Goal: Check status: Check status

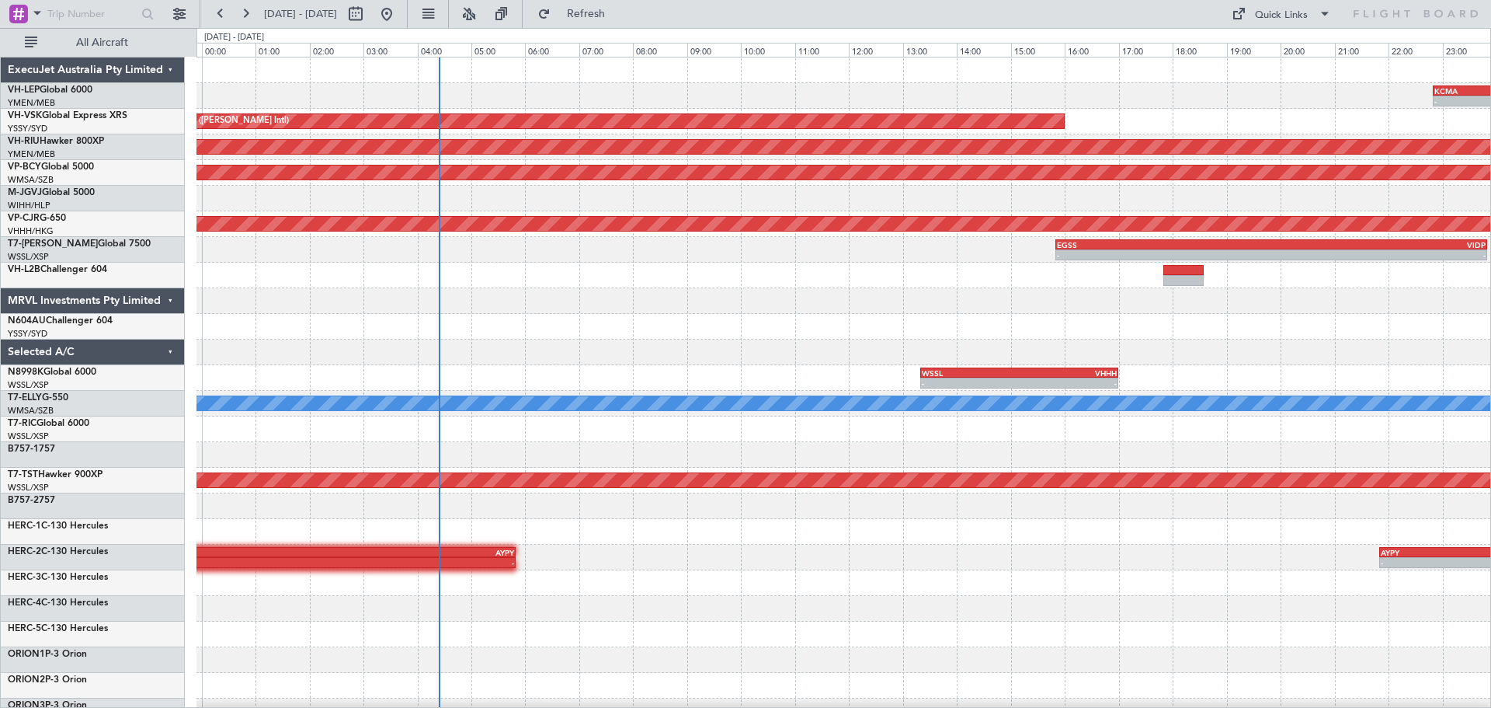
click at [409, 310] on div "- - KCMA 22:50 Z KDAL 01:40 Z Unplanned Maint Sydney ([PERSON_NAME] Intl) Plann…" at bounding box center [843, 480] width 1294 height 846
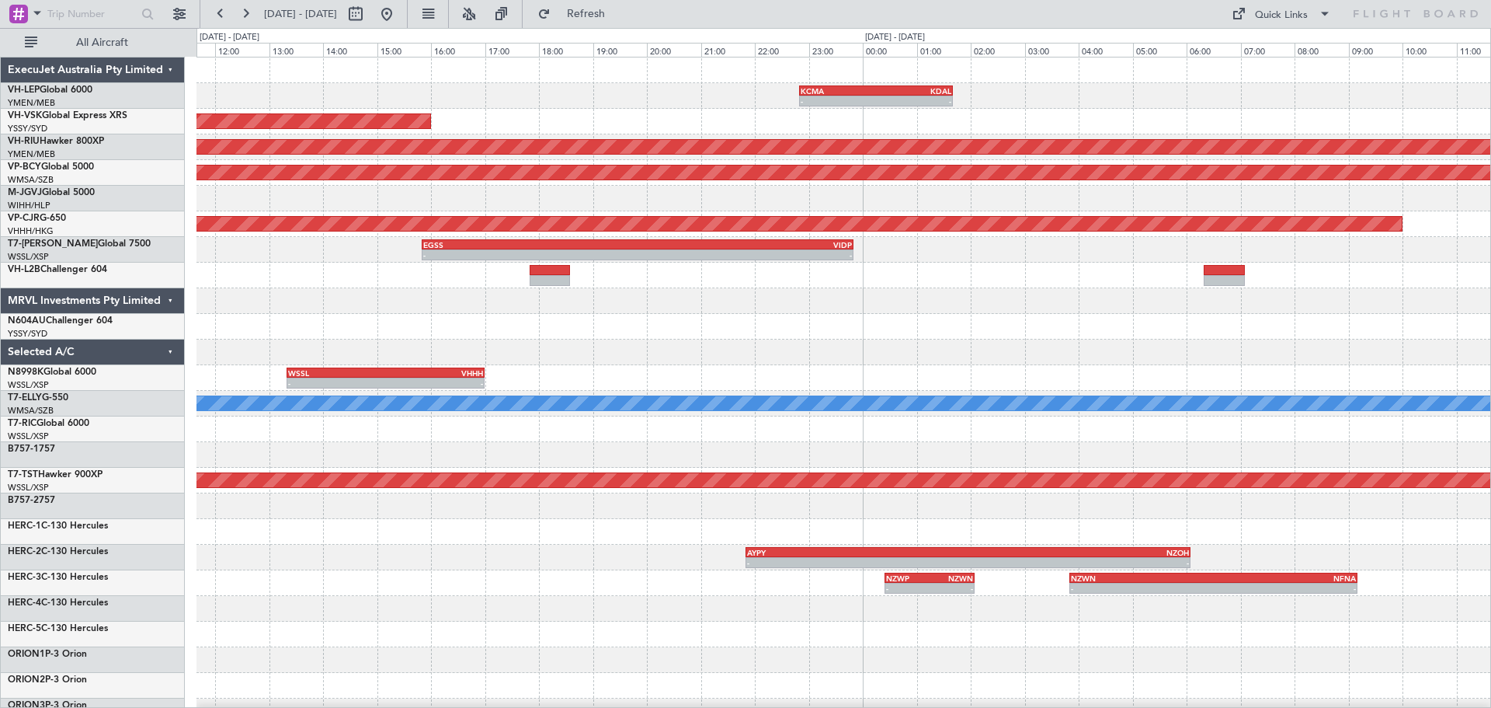
click at [524, 232] on div "- - KCMA 22:50 Z KDAL 01:40 Z Unplanned Maint Sydney ([PERSON_NAME] Intl) Plann…" at bounding box center [843, 480] width 1294 height 846
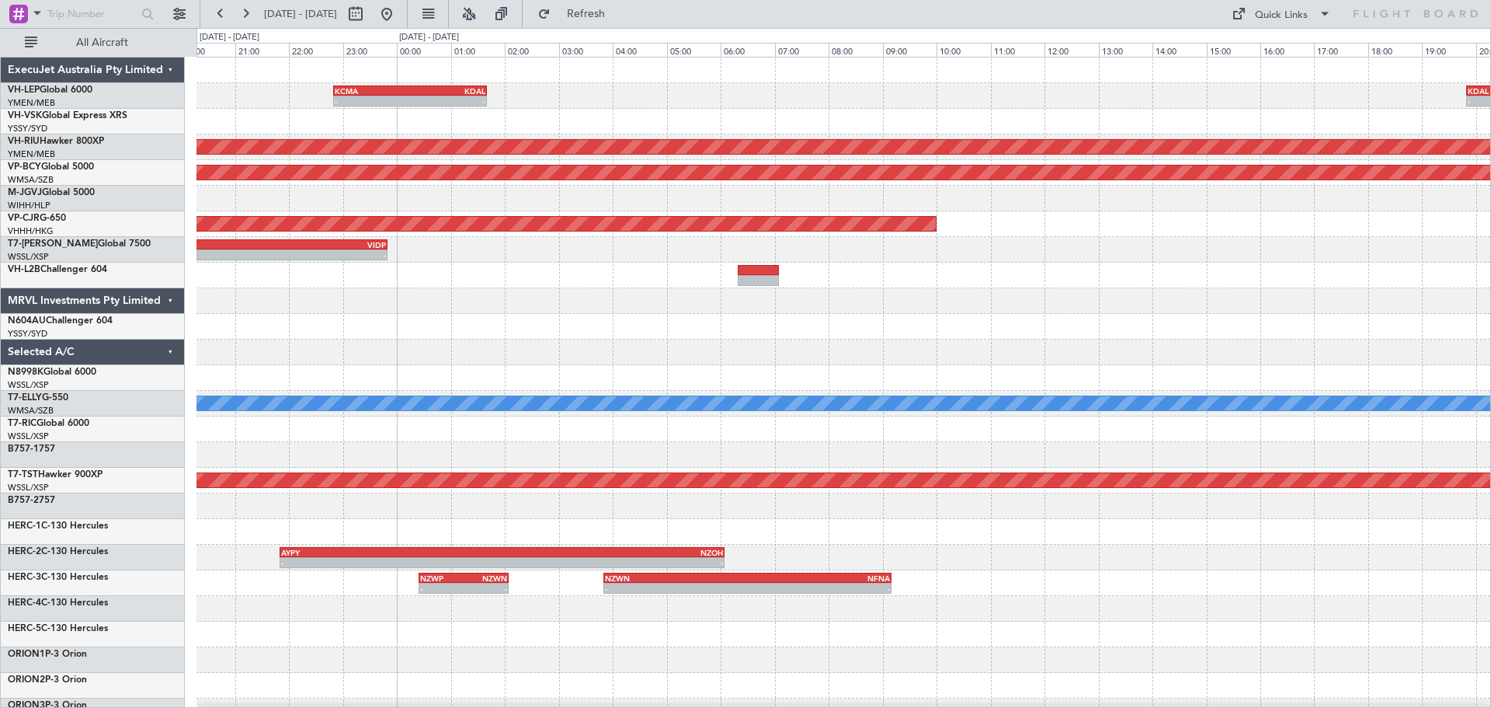
click at [476, 311] on div "- - KCMA 22:50 Z KDAL 01:40 Z KDAL 19:50 Z KGSP 21:40 Z - - Unplanned Maint Syd…" at bounding box center [843, 480] width 1294 height 846
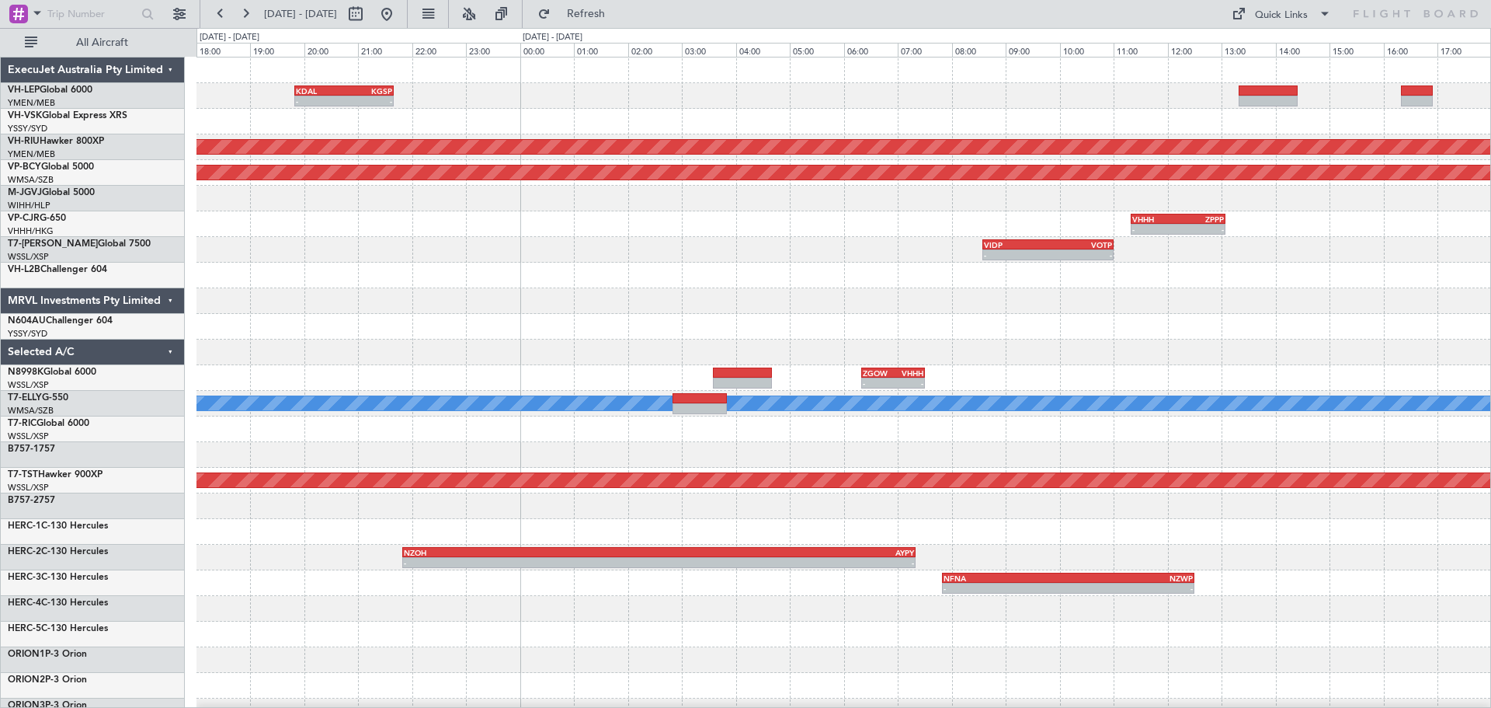
click at [352, 340] on div "KDAL 19:50 Z KGSP 21:40 Z - - Planned Maint [GEOGRAPHIC_DATA] ([GEOGRAPHIC_DATA…" at bounding box center [843, 480] width 1294 height 846
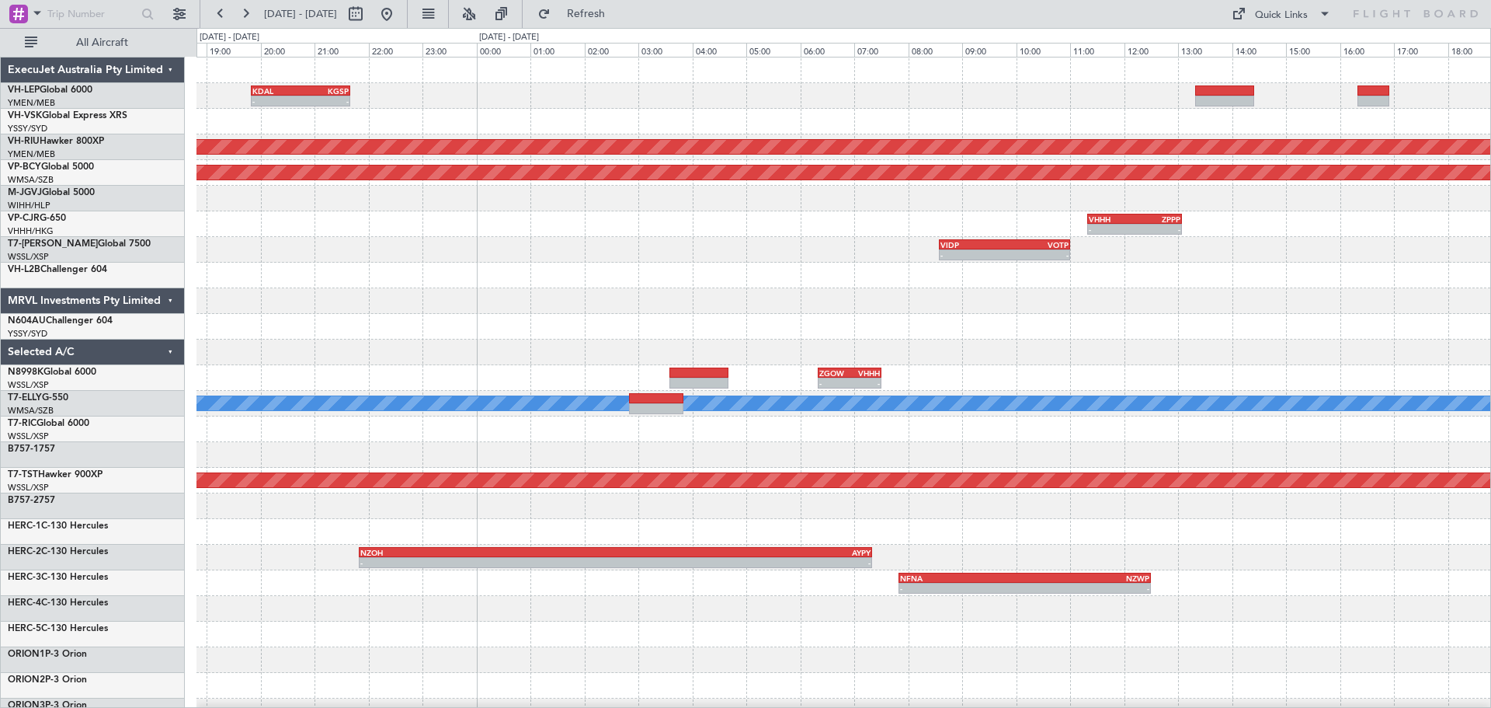
click at [58, 350] on div "KDAL 19:50 Z KGSP 21:40 Z - - Planned Maint [GEOGRAPHIC_DATA] ([GEOGRAPHIC_DATA…" at bounding box center [745, 368] width 1491 height 680
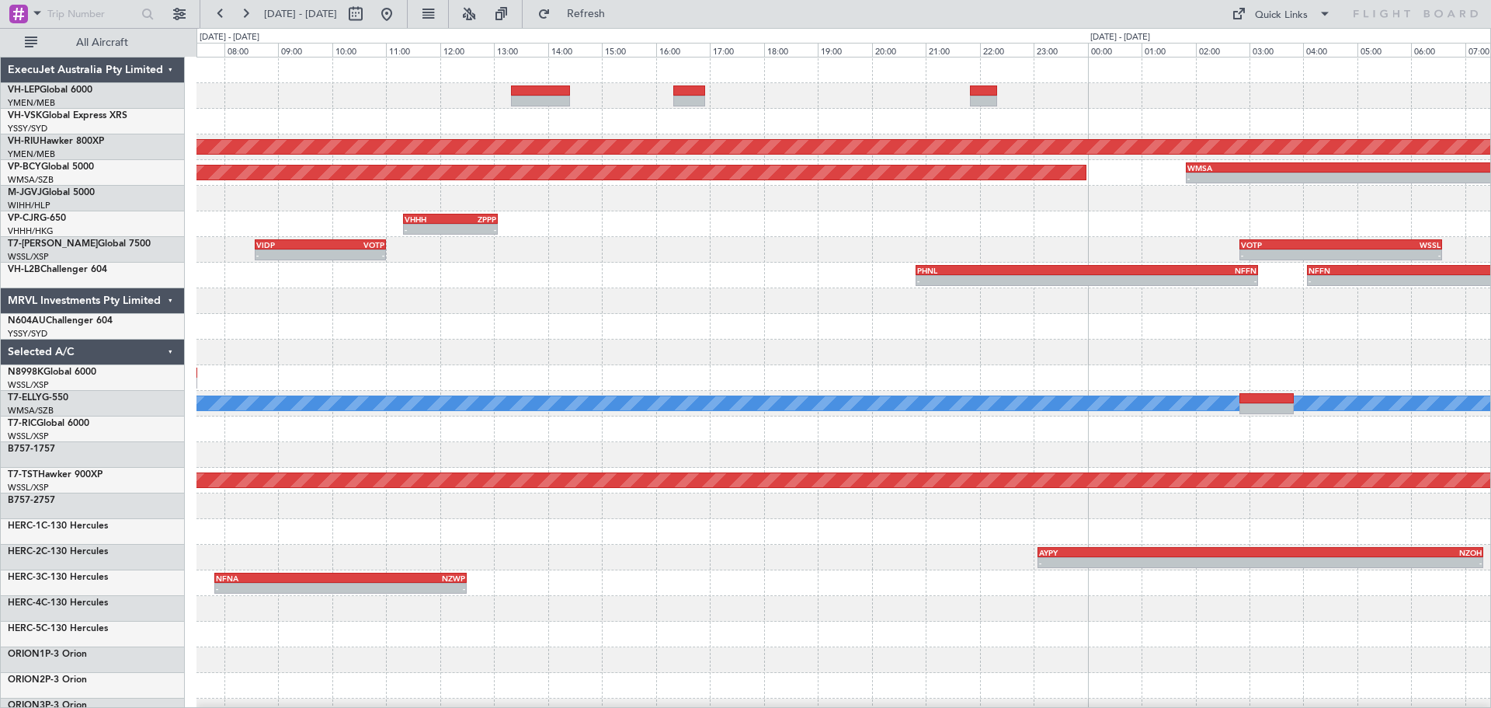
click at [211, 322] on div "Planned Maint [GEOGRAPHIC_DATA] ([GEOGRAPHIC_DATA]) Planned Maint [GEOGRAPHIC_D…" at bounding box center [843, 480] width 1294 height 846
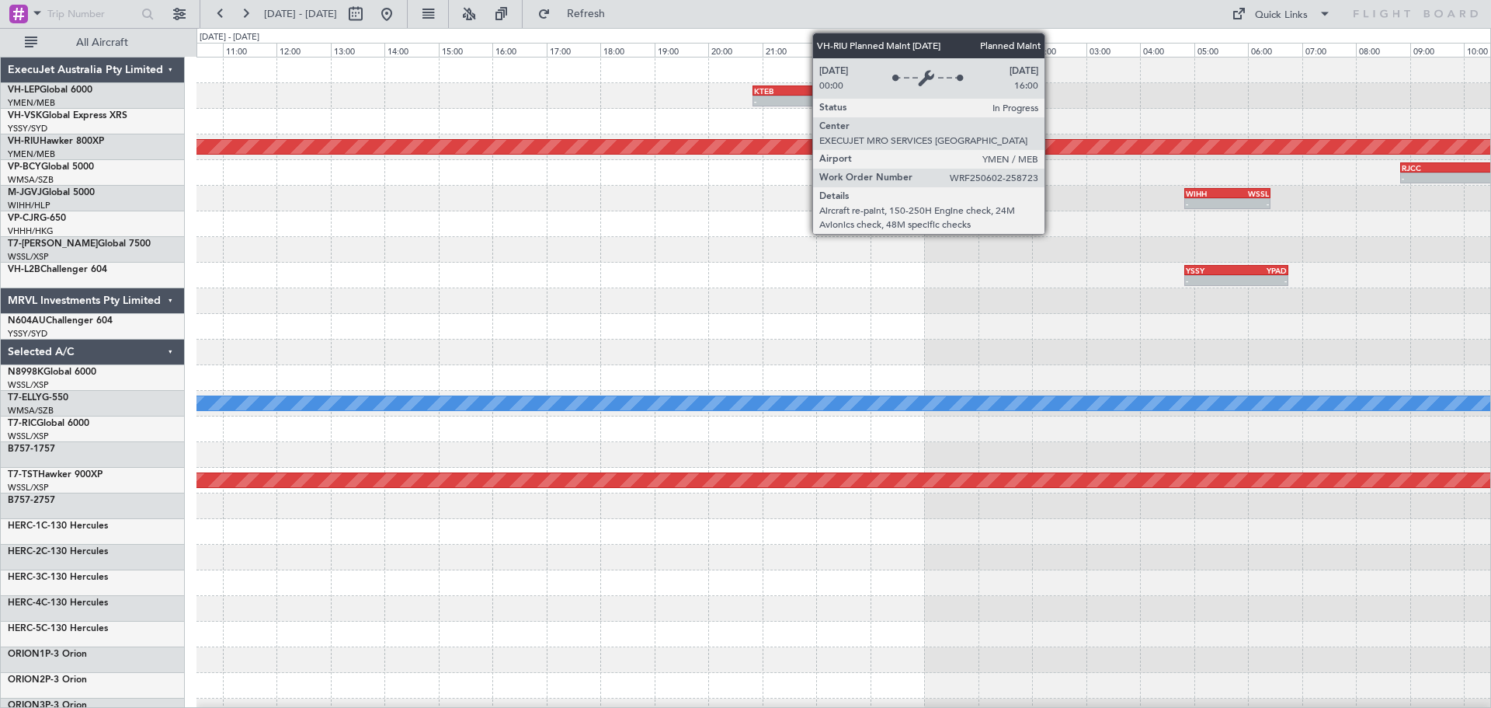
click at [428, 259] on div "- - KTEB 20:50 Z KCMA 01:50 Z Planned Maint [GEOGRAPHIC_DATA] ([GEOGRAPHIC_DATA…" at bounding box center [843, 480] width 1294 height 846
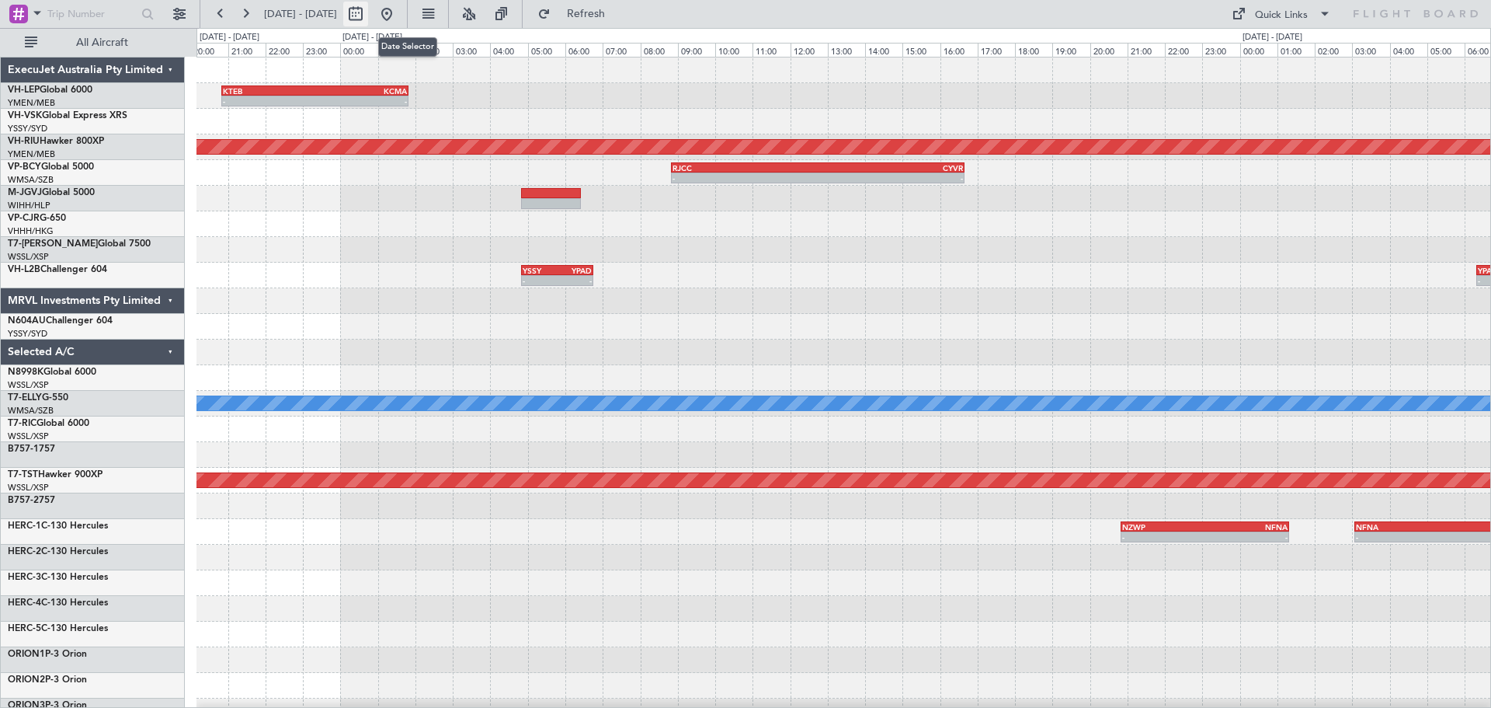
click at [368, 13] on button at bounding box center [355, 14] width 25 height 25
select select "8"
select select "2025"
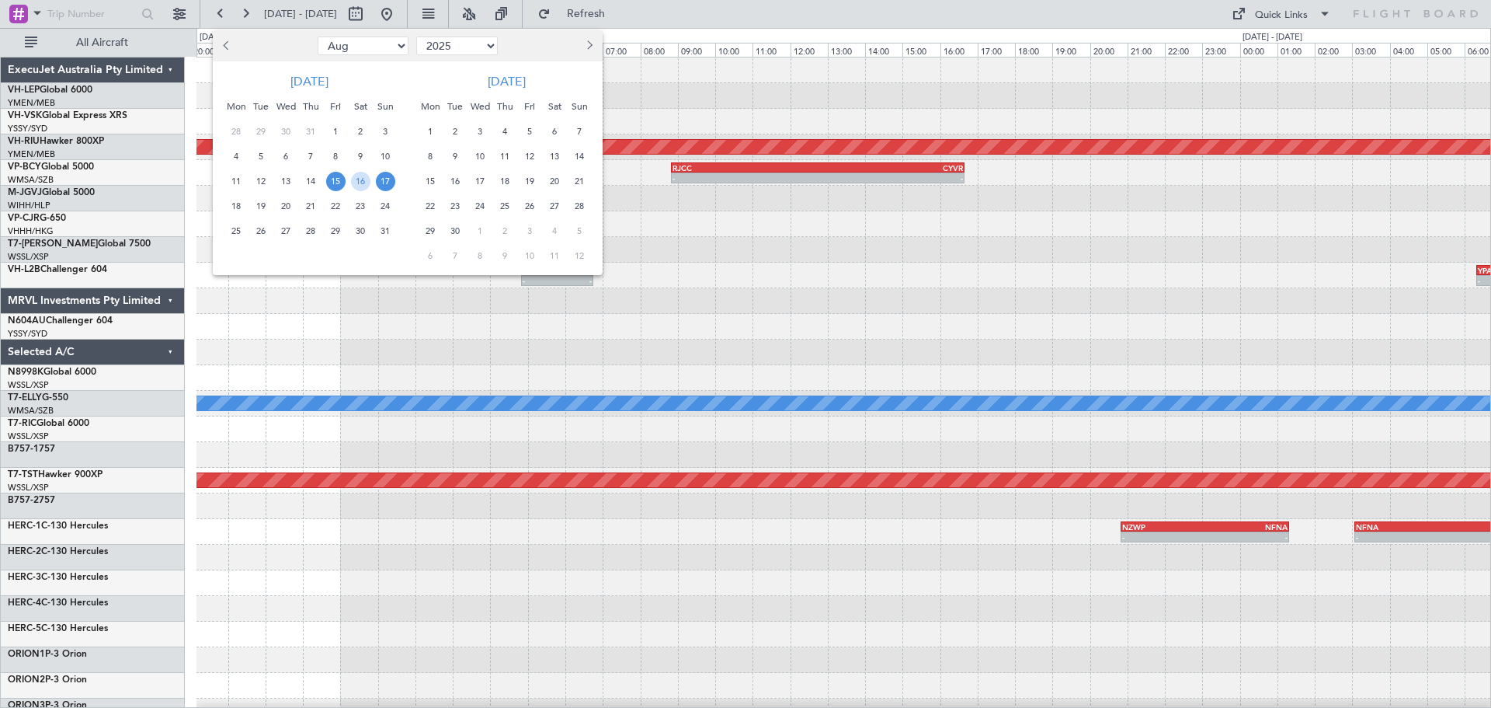
click at [479, 155] on span "10" at bounding box center [480, 156] width 19 height 19
click at [480, 155] on span "10" at bounding box center [480, 156] width 19 height 19
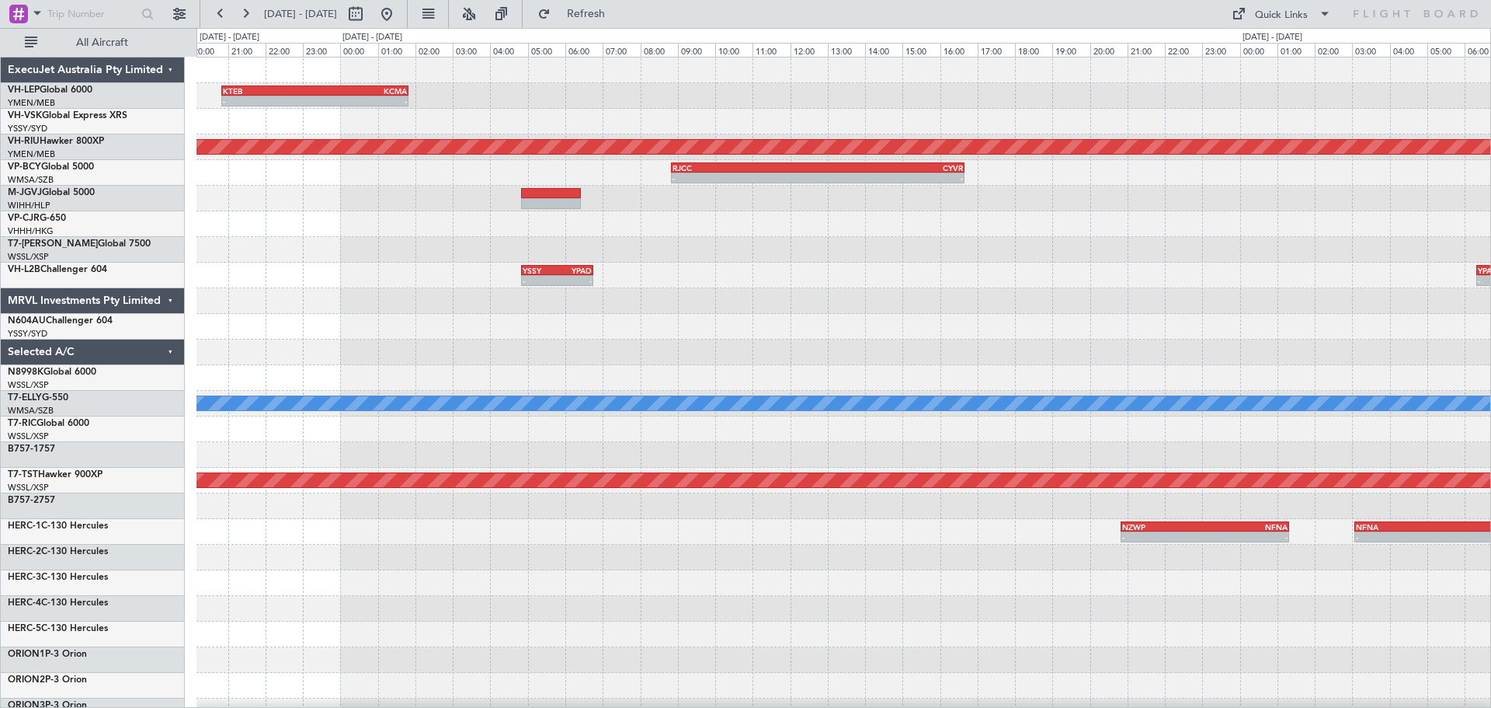
select select "9"
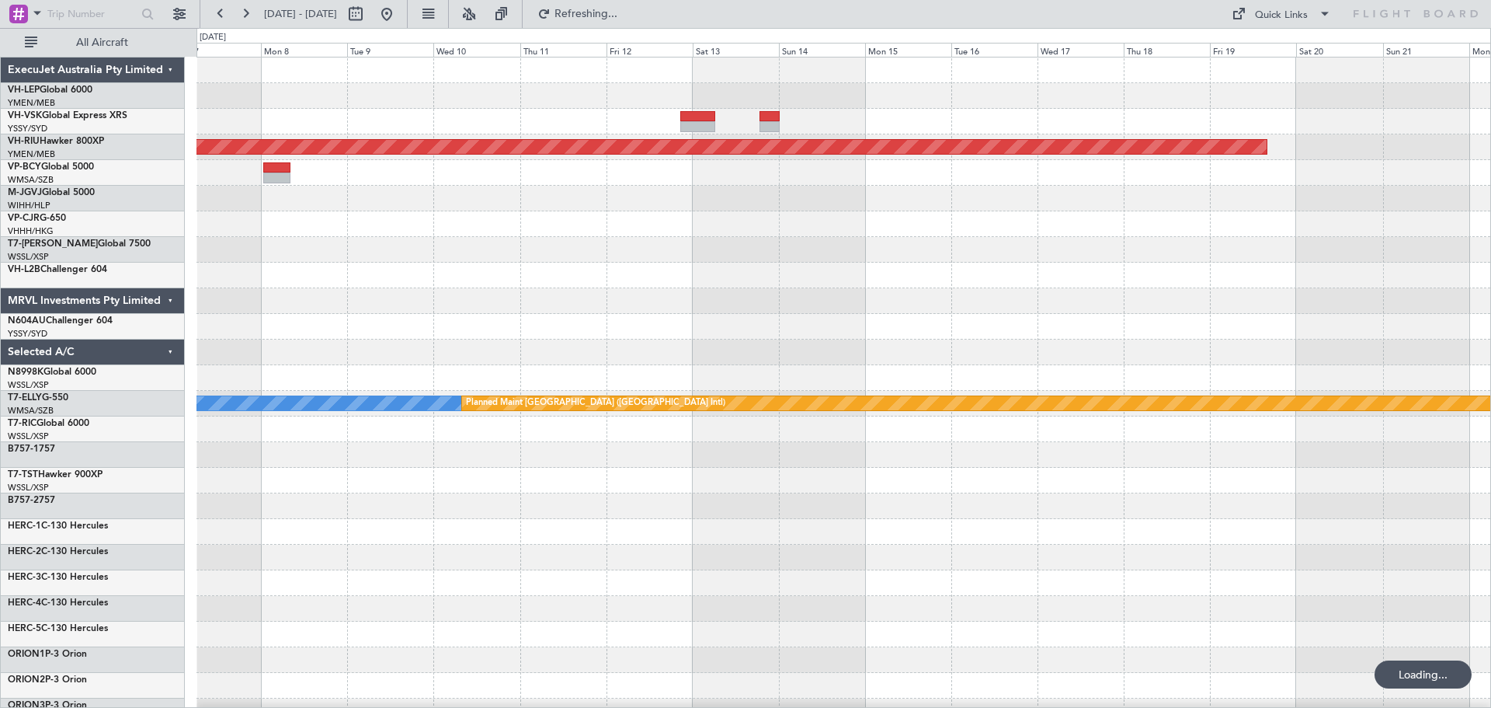
click at [383, 238] on div "Planned Maint [GEOGRAPHIC_DATA] ([GEOGRAPHIC_DATA]) Planned Maint [GEOGRAPHIC_D…" at bounding box center [843, 480] width 1294 height 846
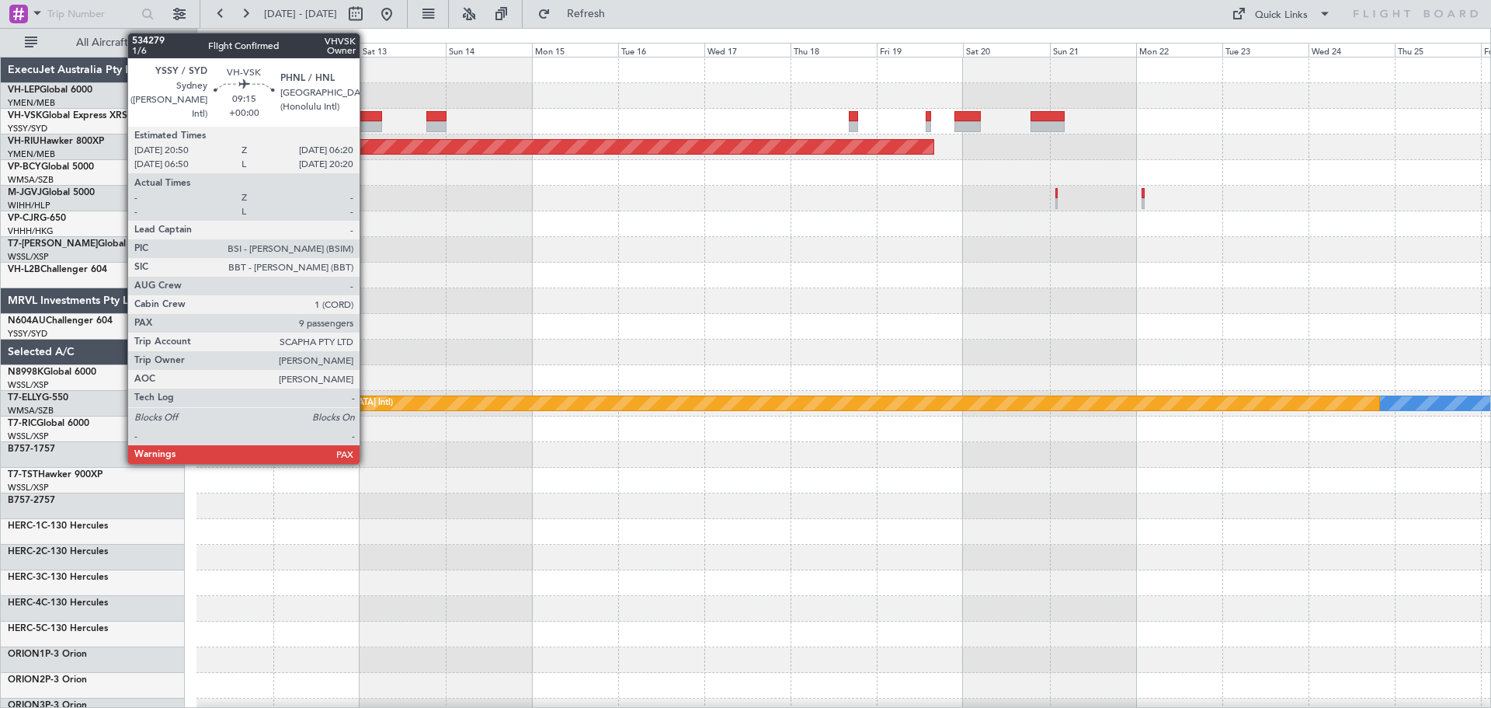
click at [367, 117] on div at bounding box center [364, 116] width 34 height 11
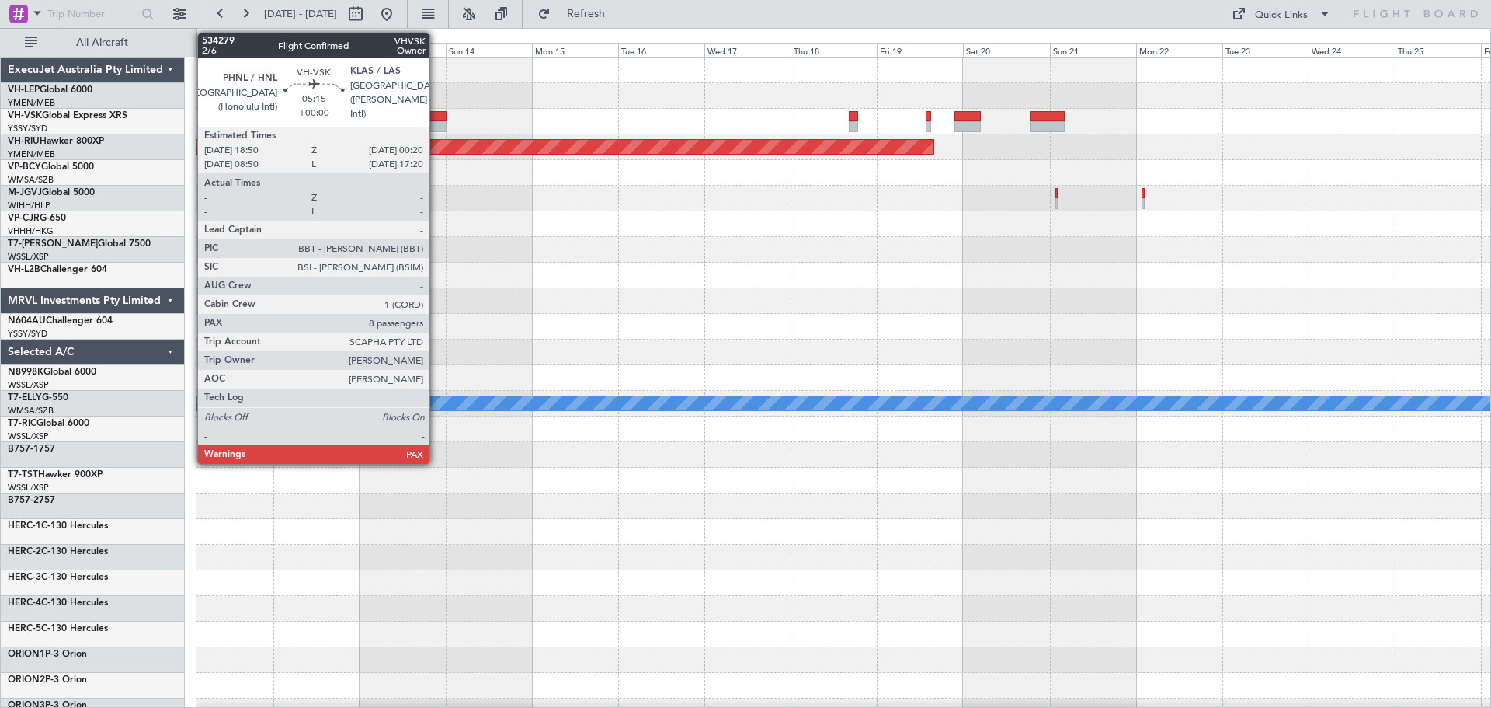
click at [436, 125] on div at bounding box center [436, 126] width 20 height 11
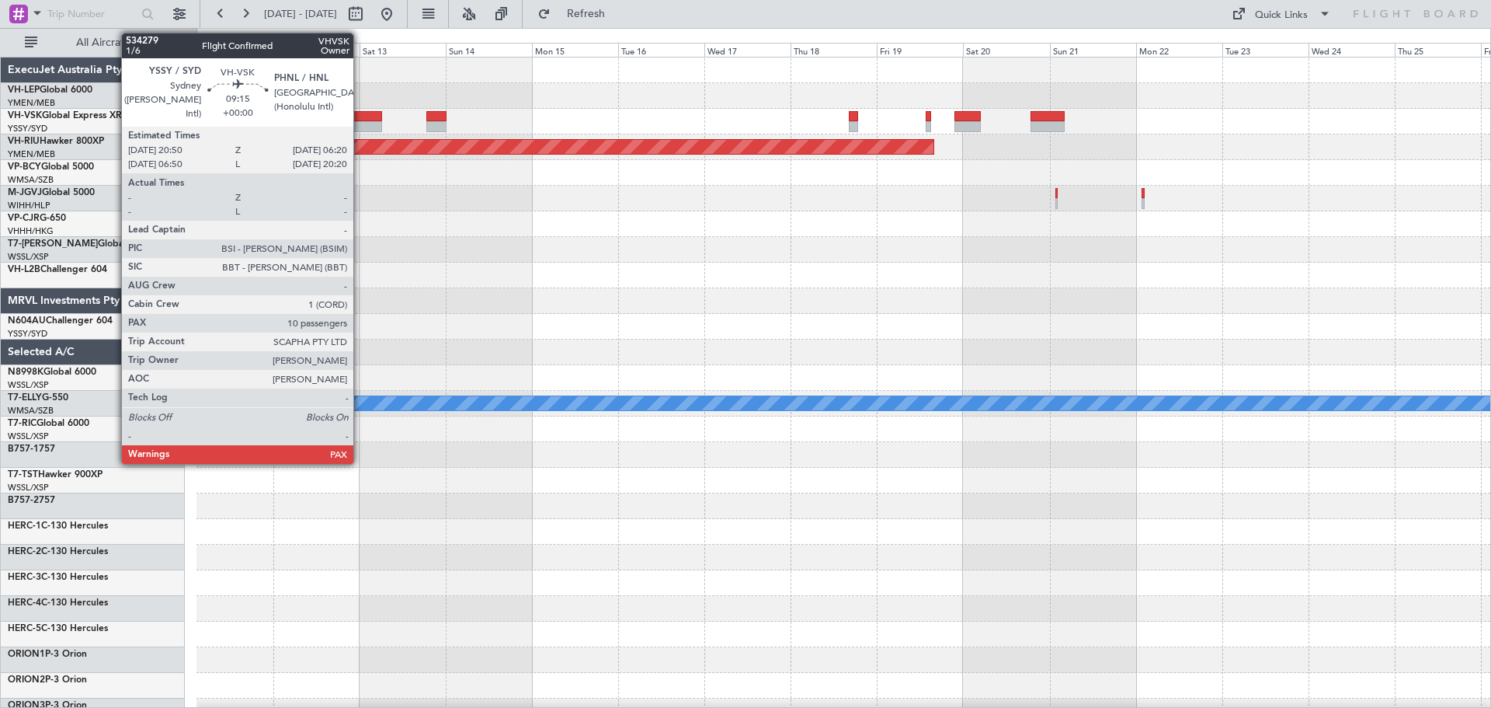
click at [361, 123] on div at bounding box center [364, 126] width 34 height 11
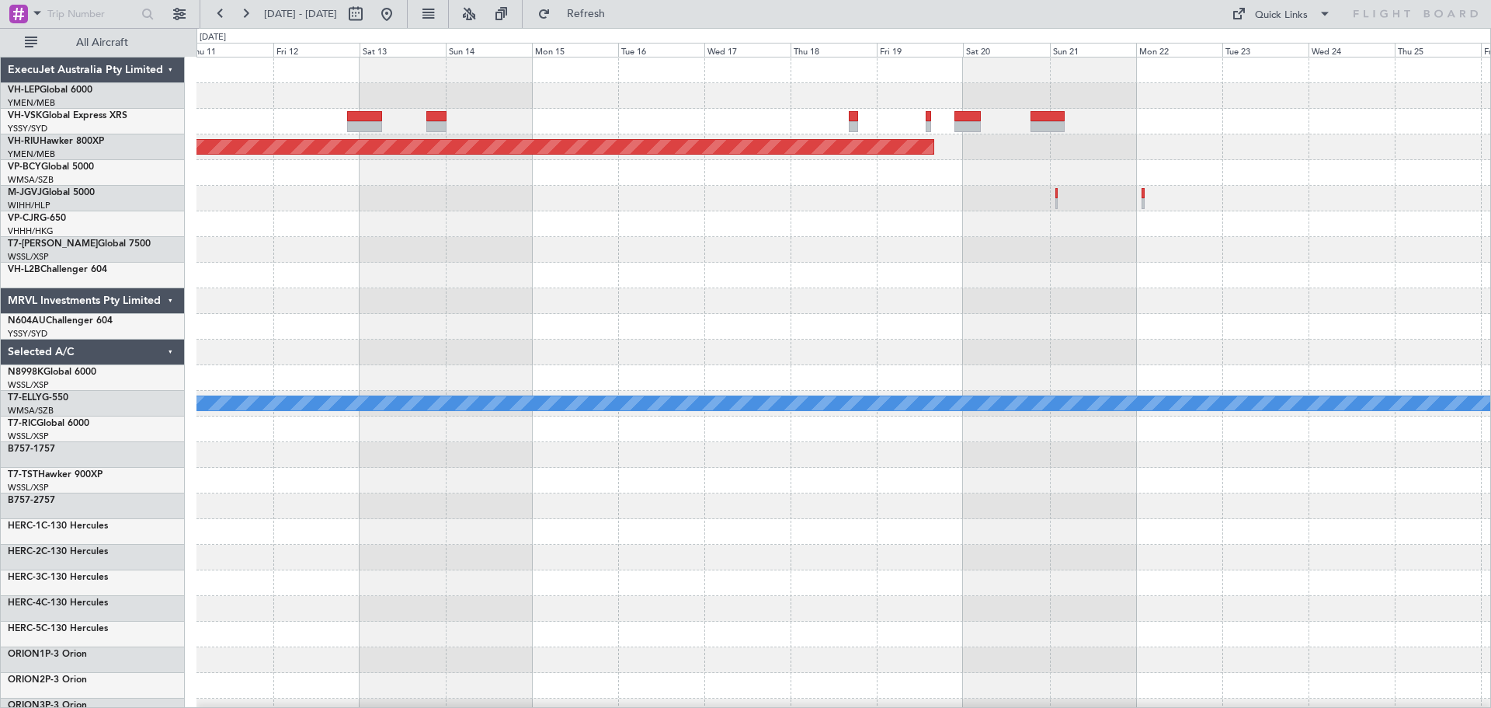
click at [362, 123] on div at bounding box center [364, 126] width 34 height 11
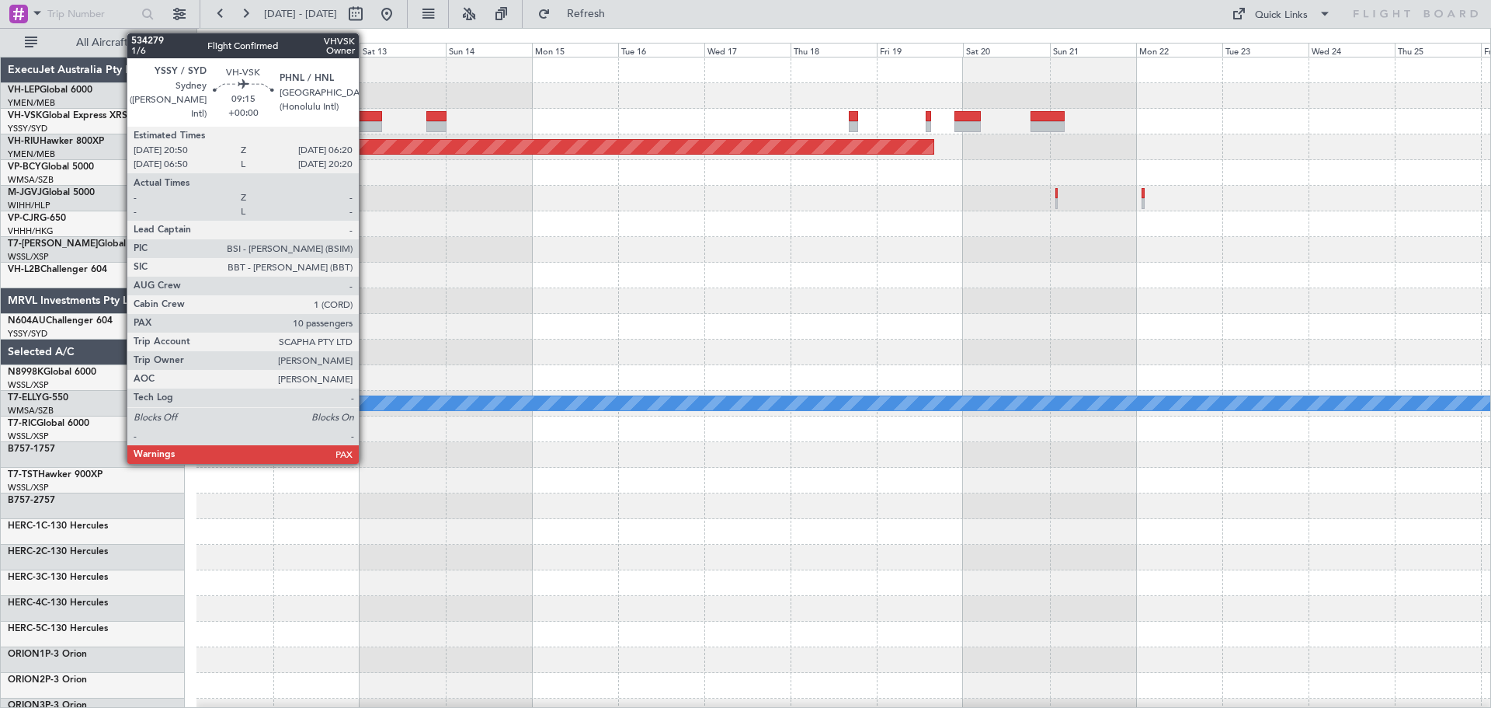
click at [366, 116] on div at bounding box center [364, 116] width 34 height 11
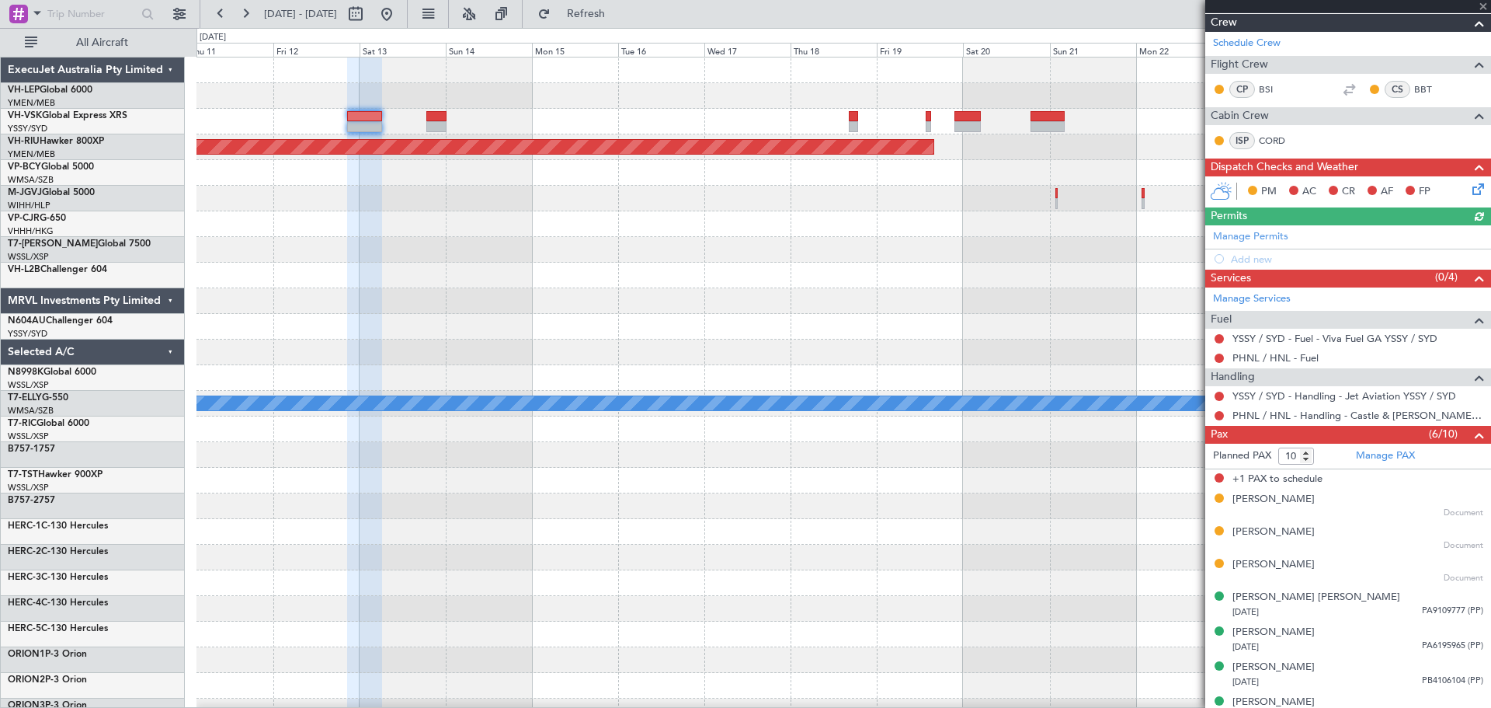
scroll to position [283, 0]
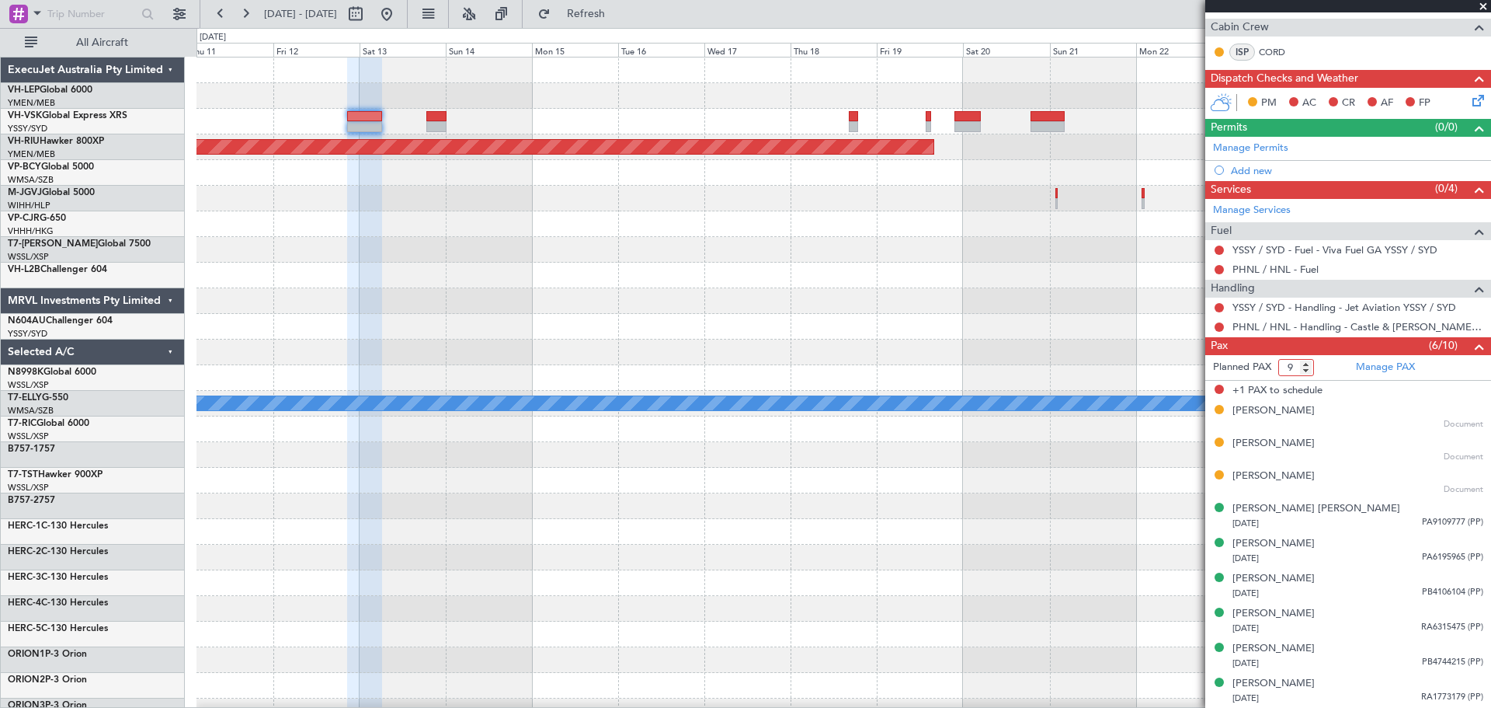
type input "9"
click at [1307, 369] on input "9" at bounding box center [1296, 367] width 36 height 17
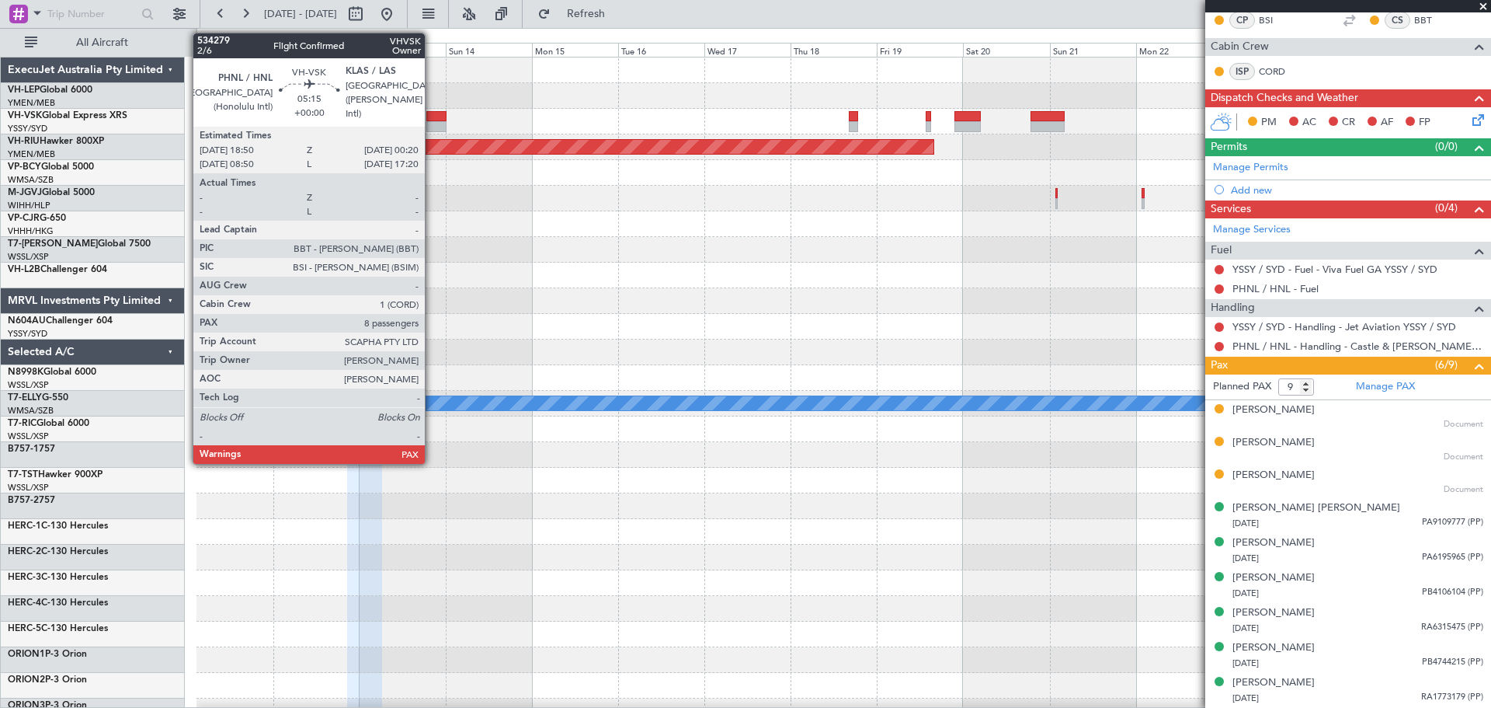
scroll to position [263, 0]
click at [432, 123] on div at bounding box center [436, 126] width 20 height 11
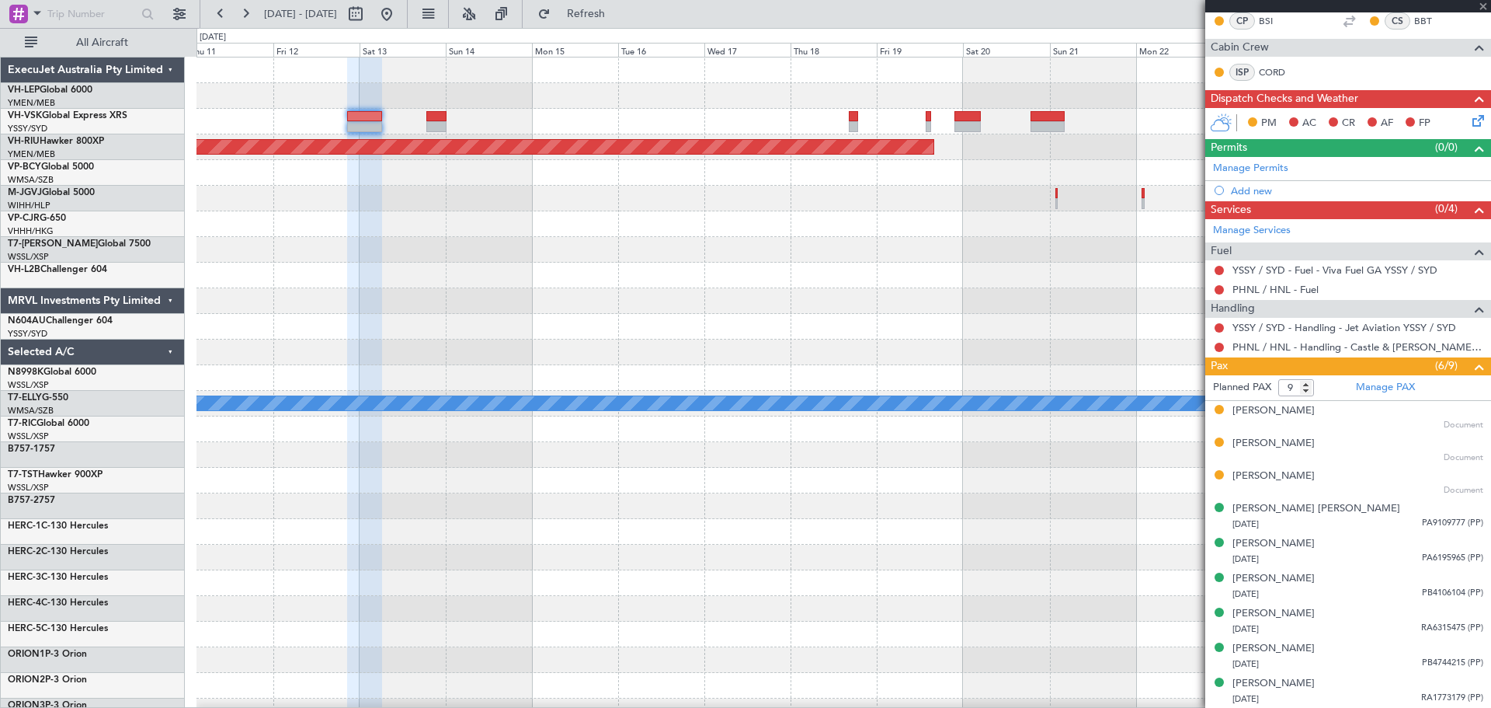
click at [432, 123] on div at bounding box center [436, 126] width 20 height 11
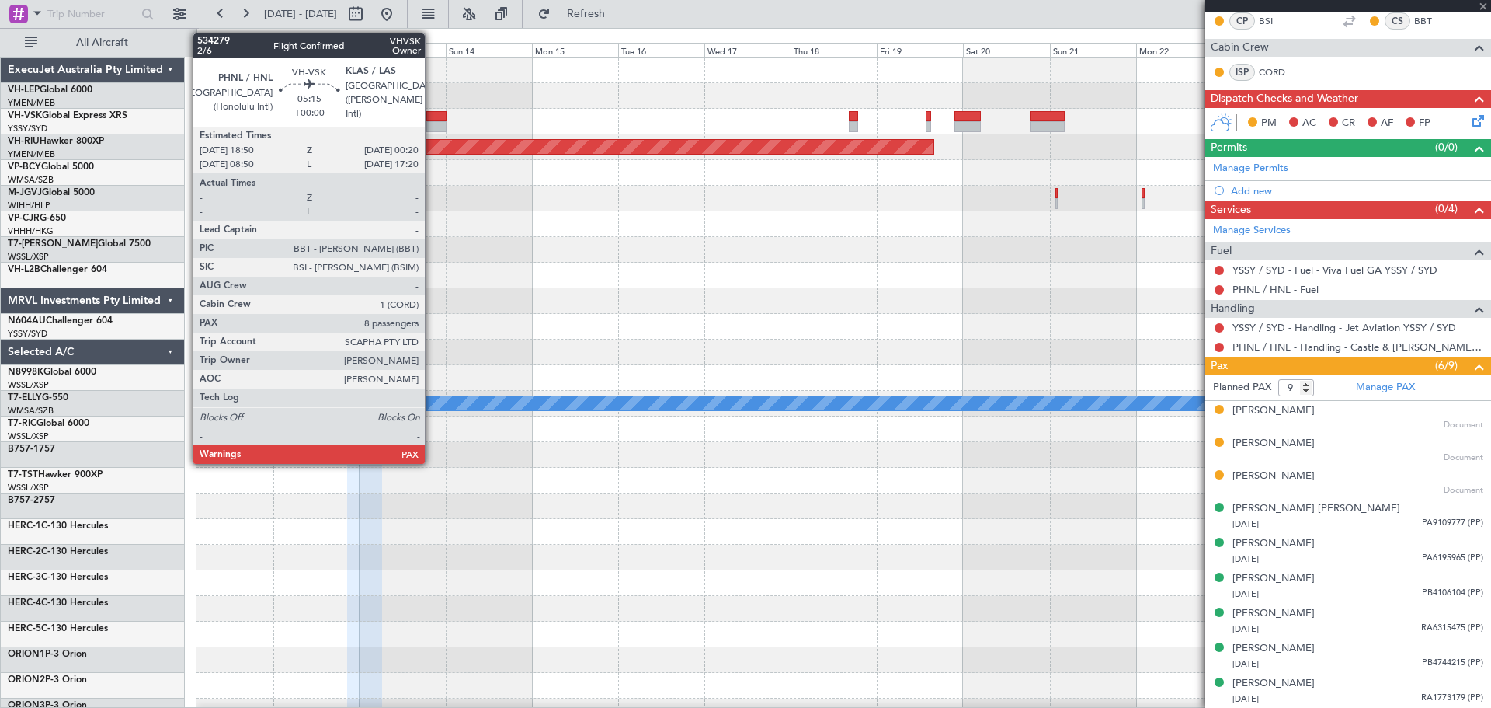
click at [432, 113] on div at bounding box center [436, 116] width 20 height 11
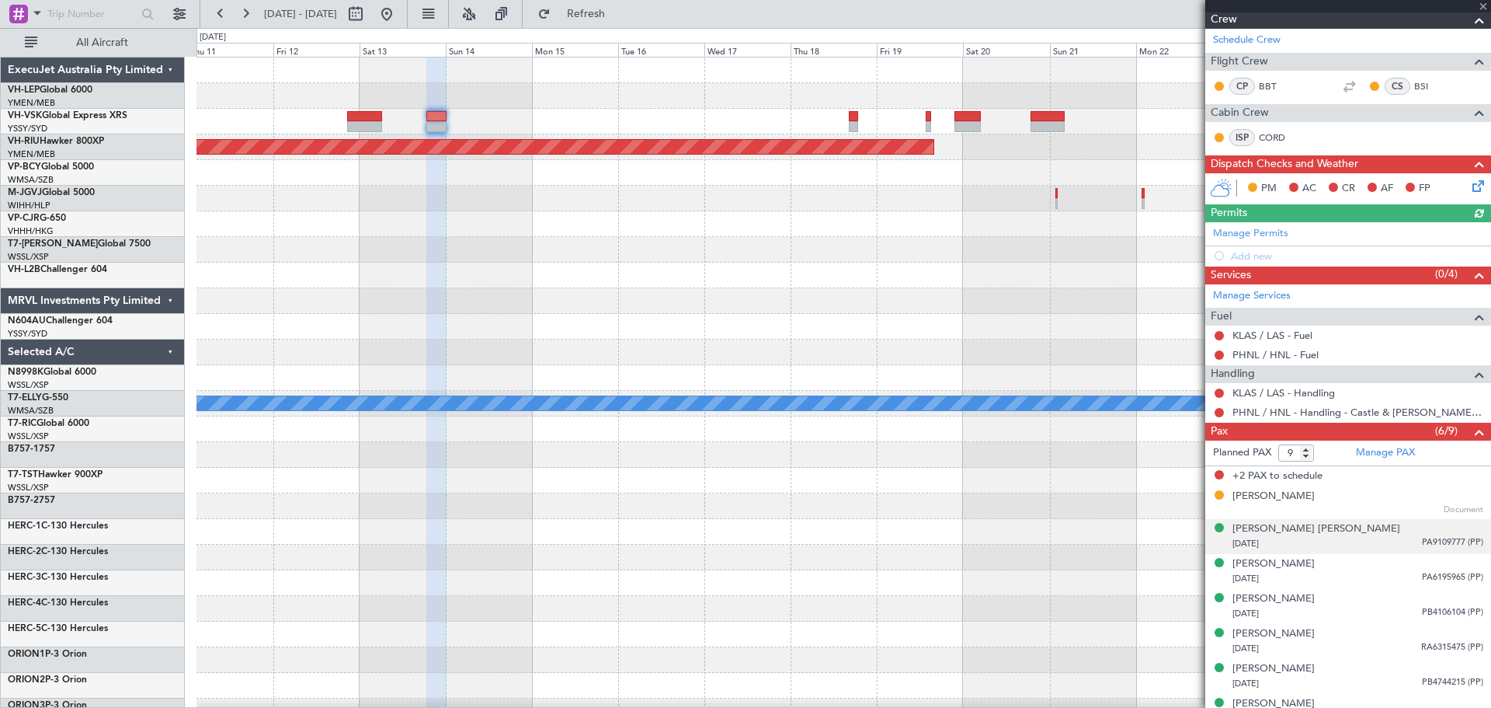
scroll to position [238, 0]
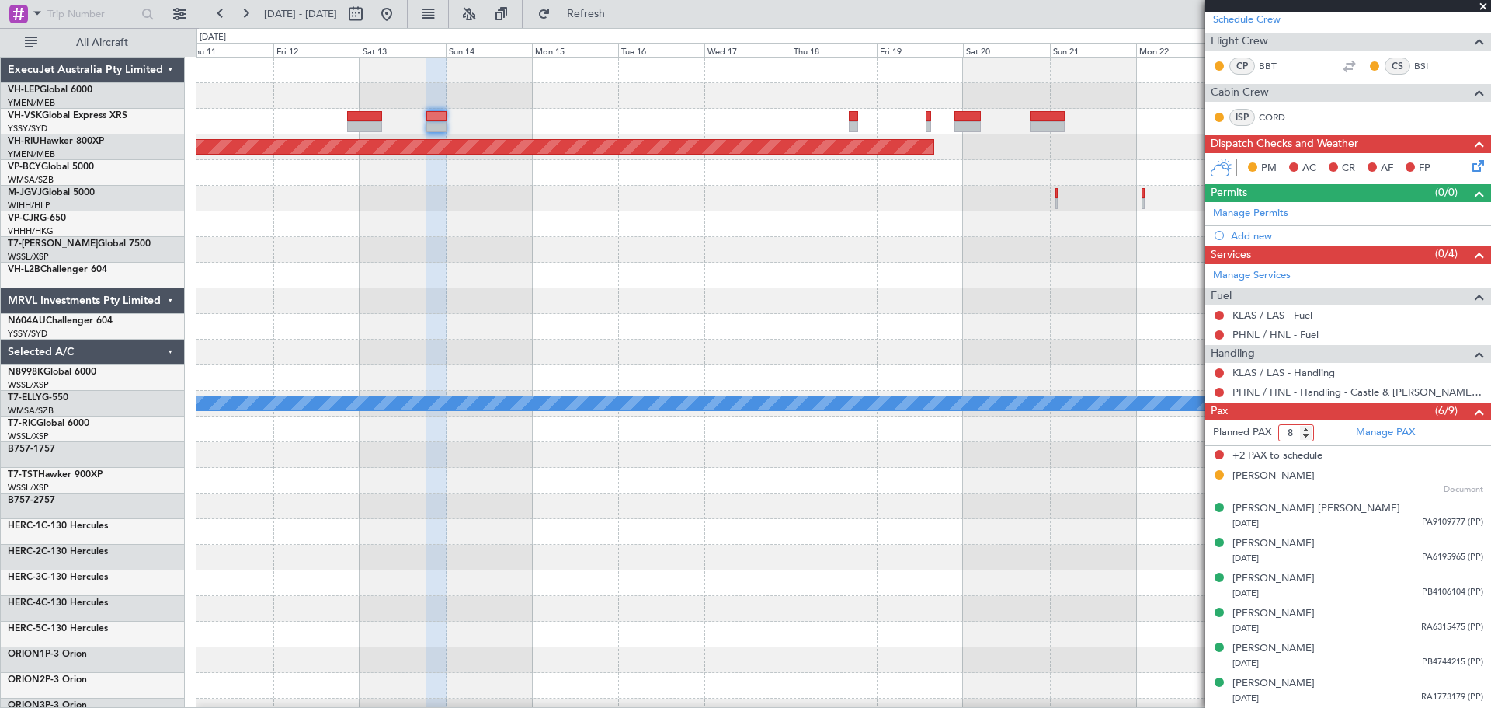
type input "8"
click at [1306, 435] on input "8" at bounding box center [1296, 432] width 36 height 17
type input "7"
click at [1308, 436] on input "7" at bounding box center [1296, 432] width 36 height 17
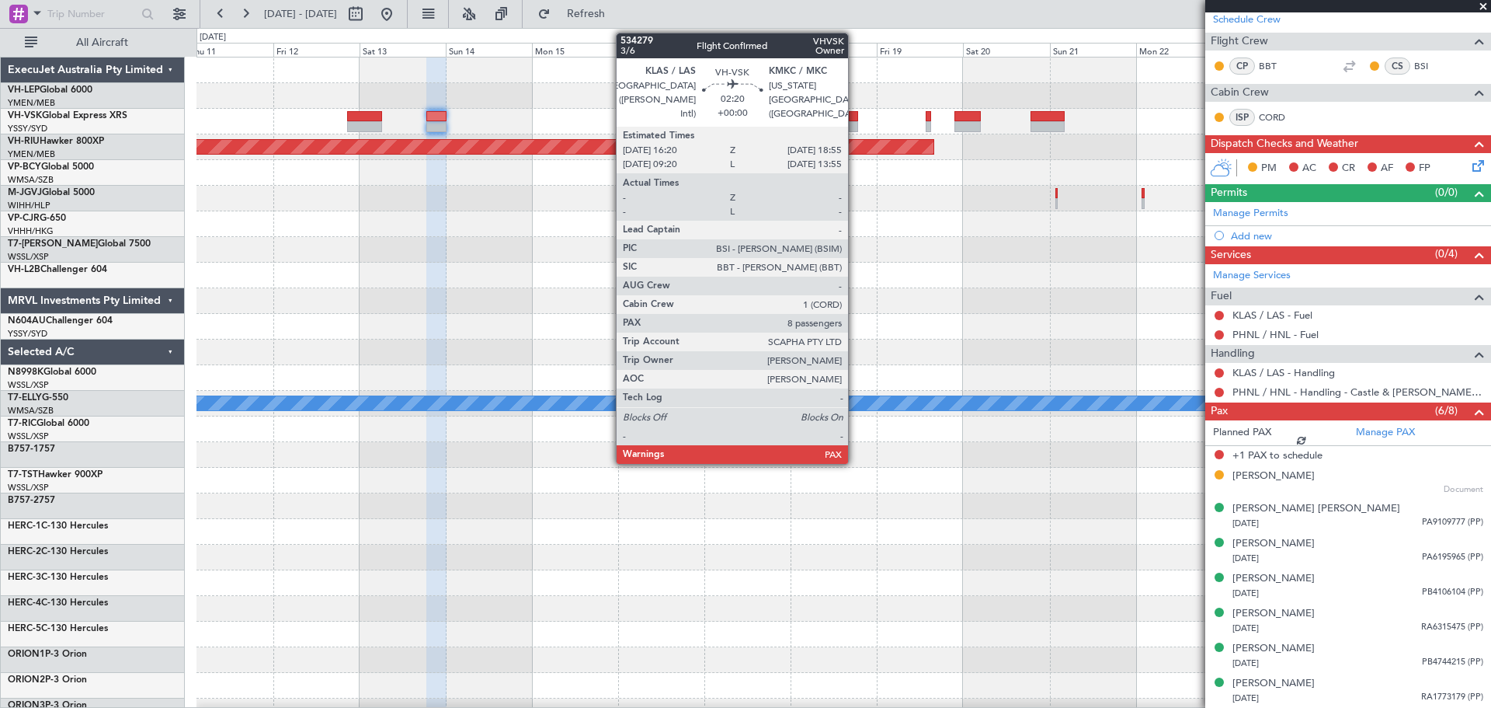
scroll to position [217, 0]
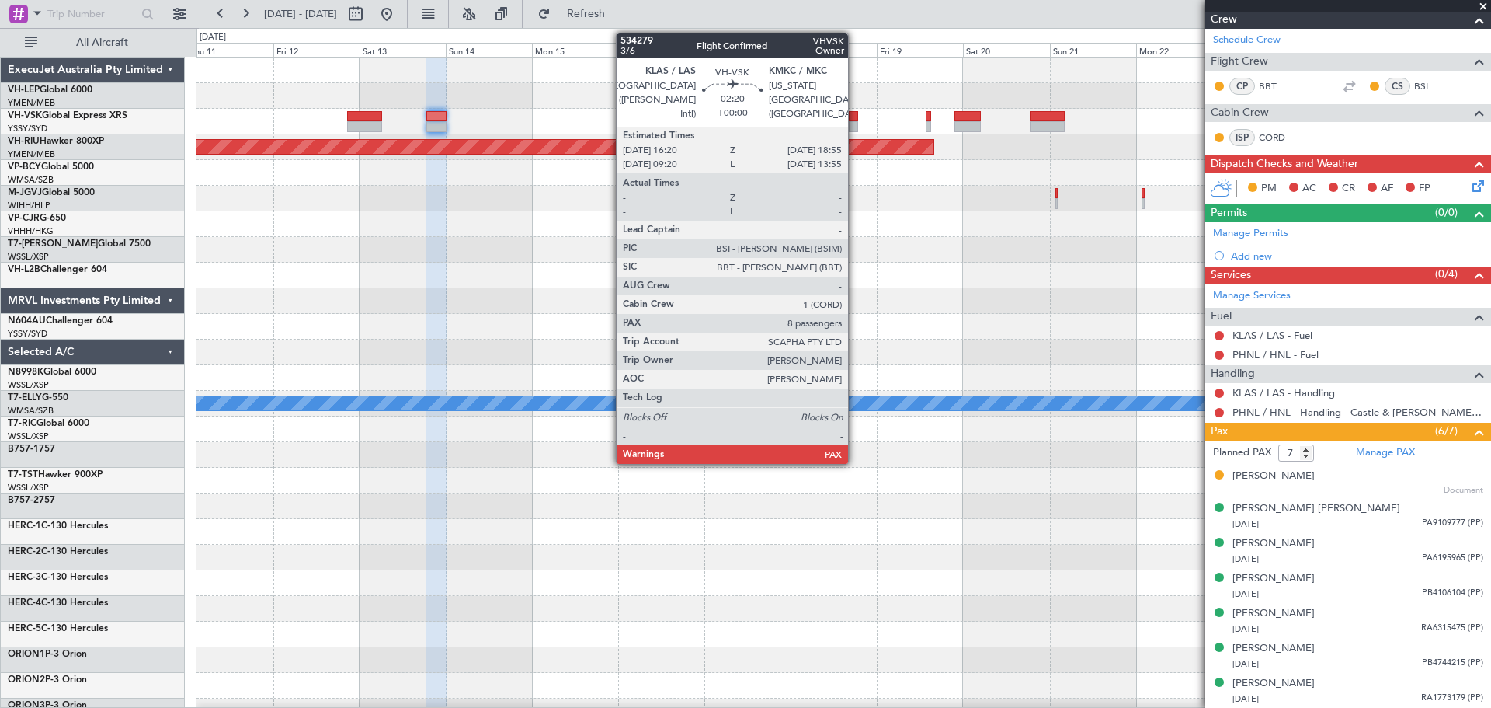
click at [855, 124] on div at bounding box center [853, 126] width 9 height 11
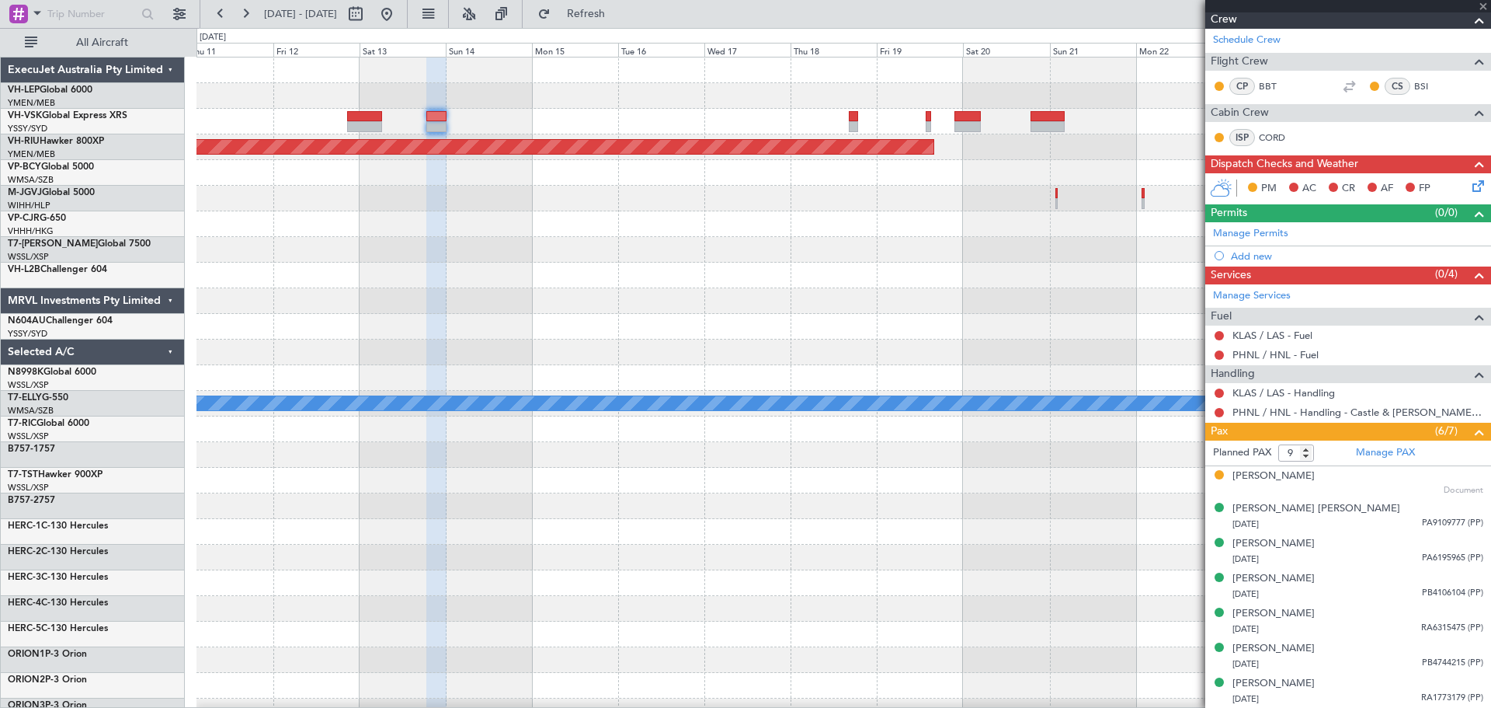
scroll to position [0, 0]
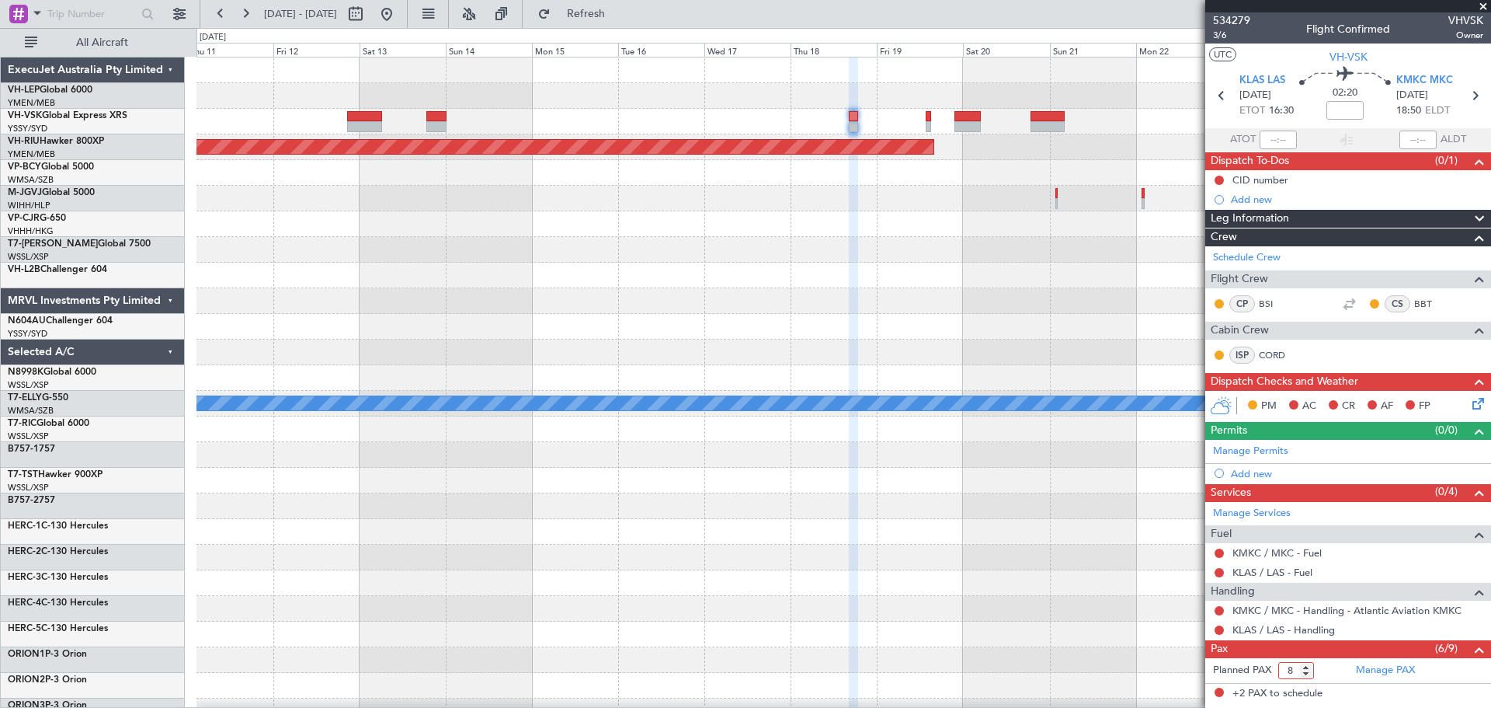
click at [1302, 672] on input "8" at bounding box center [1296, 670] width 36 height 17
type input "7"
click at [1302, 672] on input "7" at bounding box center [1296, 670] width 36 height 17
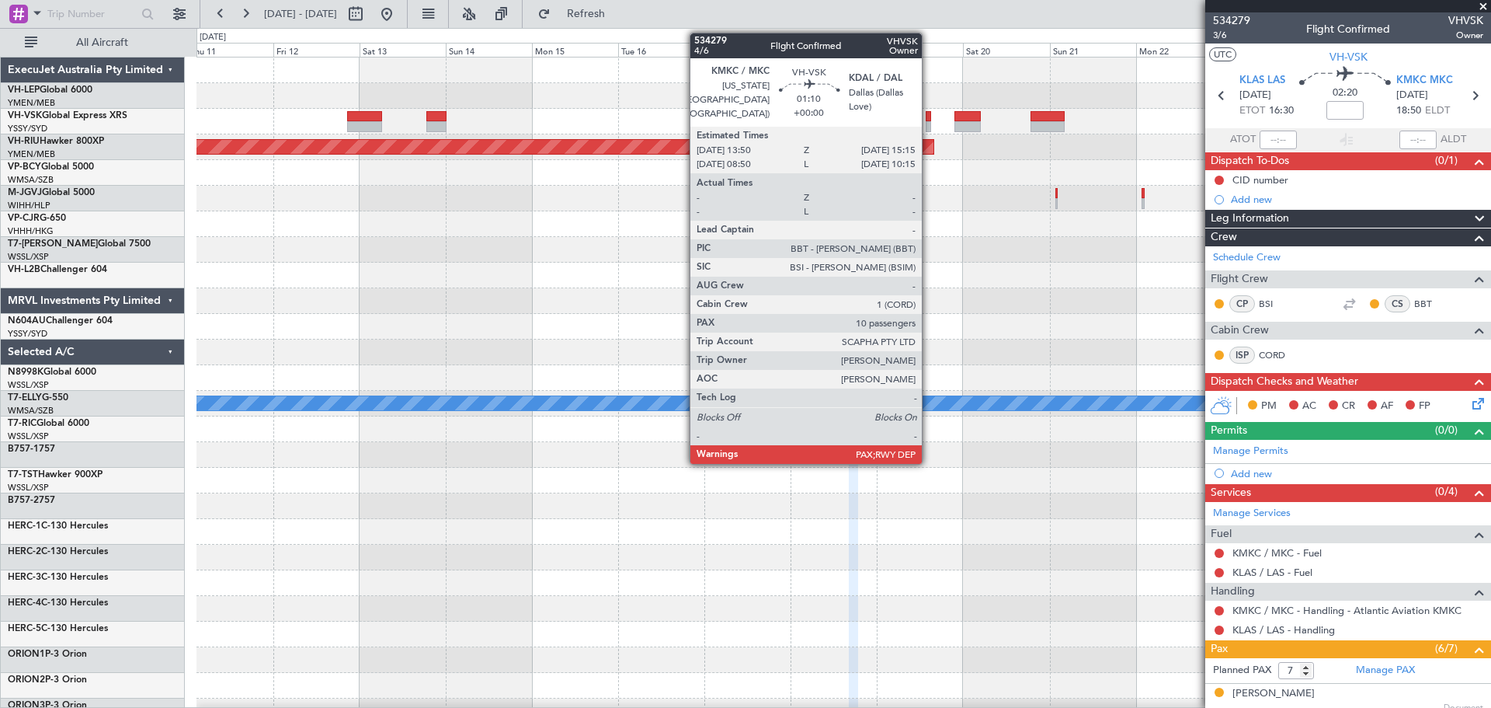
click at [929, 127] on div at bounding box center [928, 126] width 5 height 11
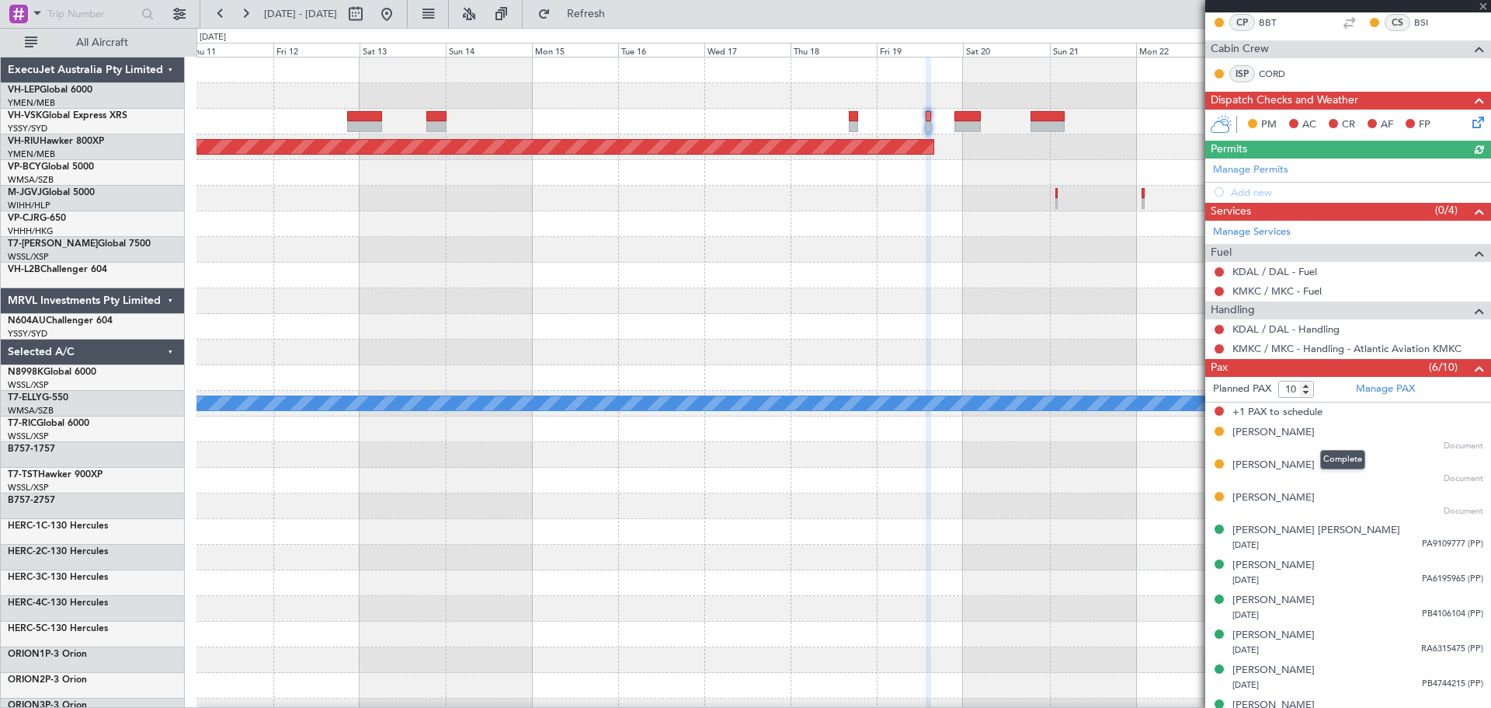
scroll to position [303, 0]
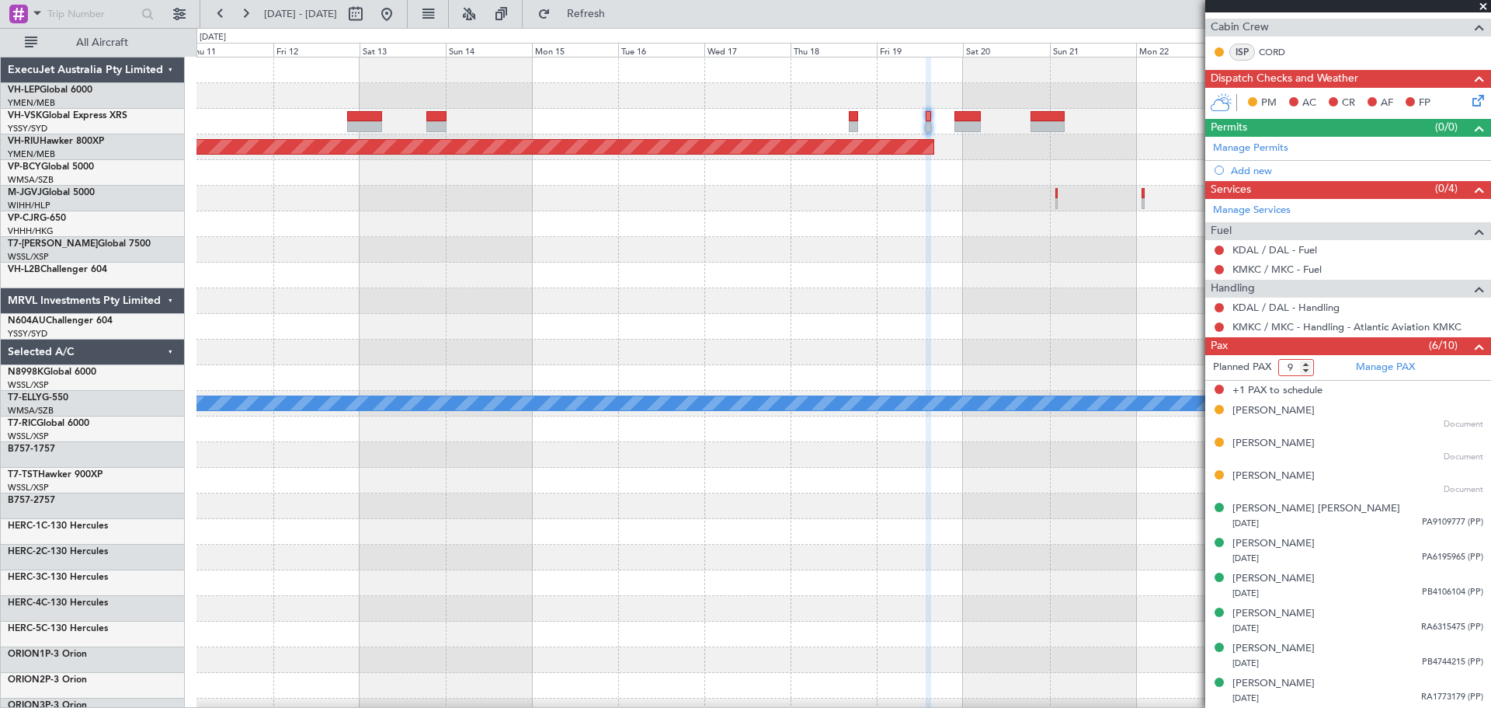
type input "9"
click at [1309, 370] on input "9" at bounding box center [1296, 367] width 36 height 17
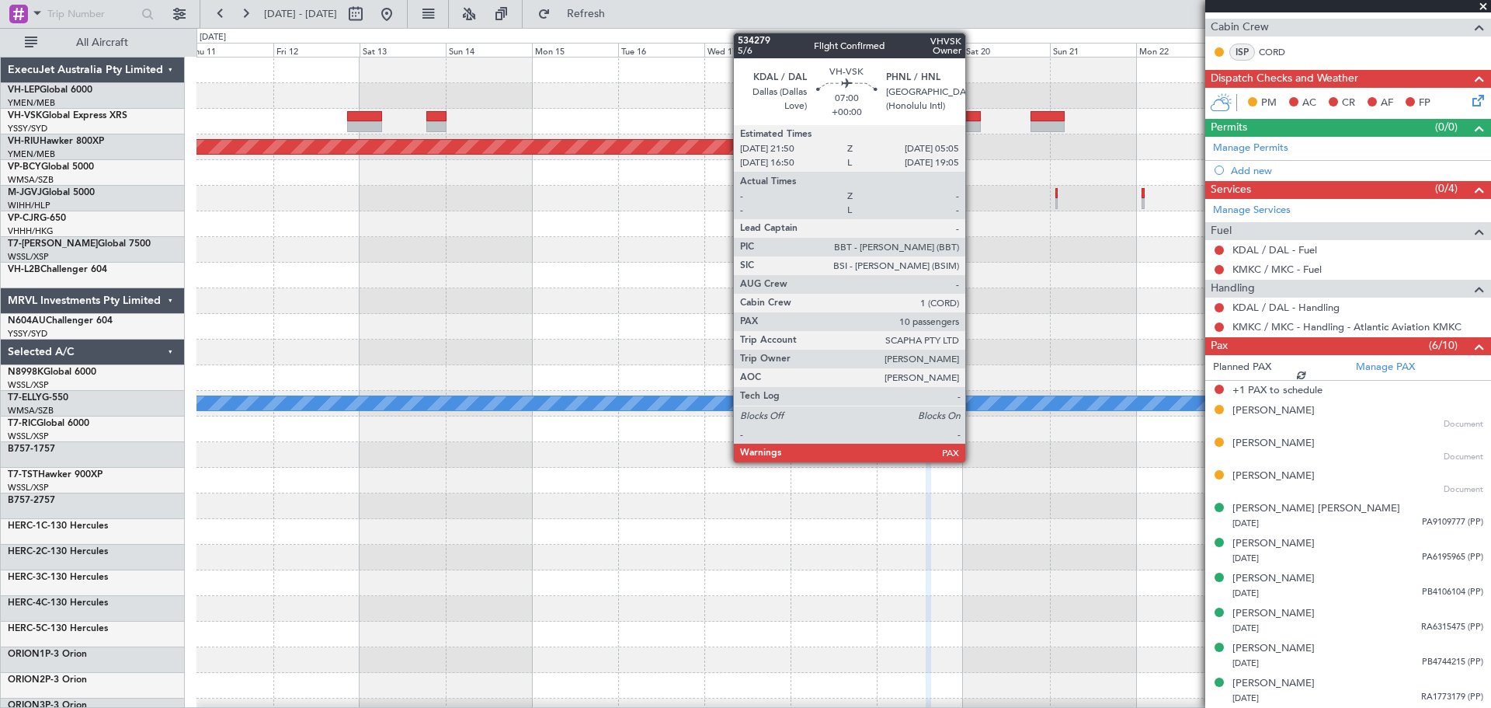
scroll to position [283, 0]
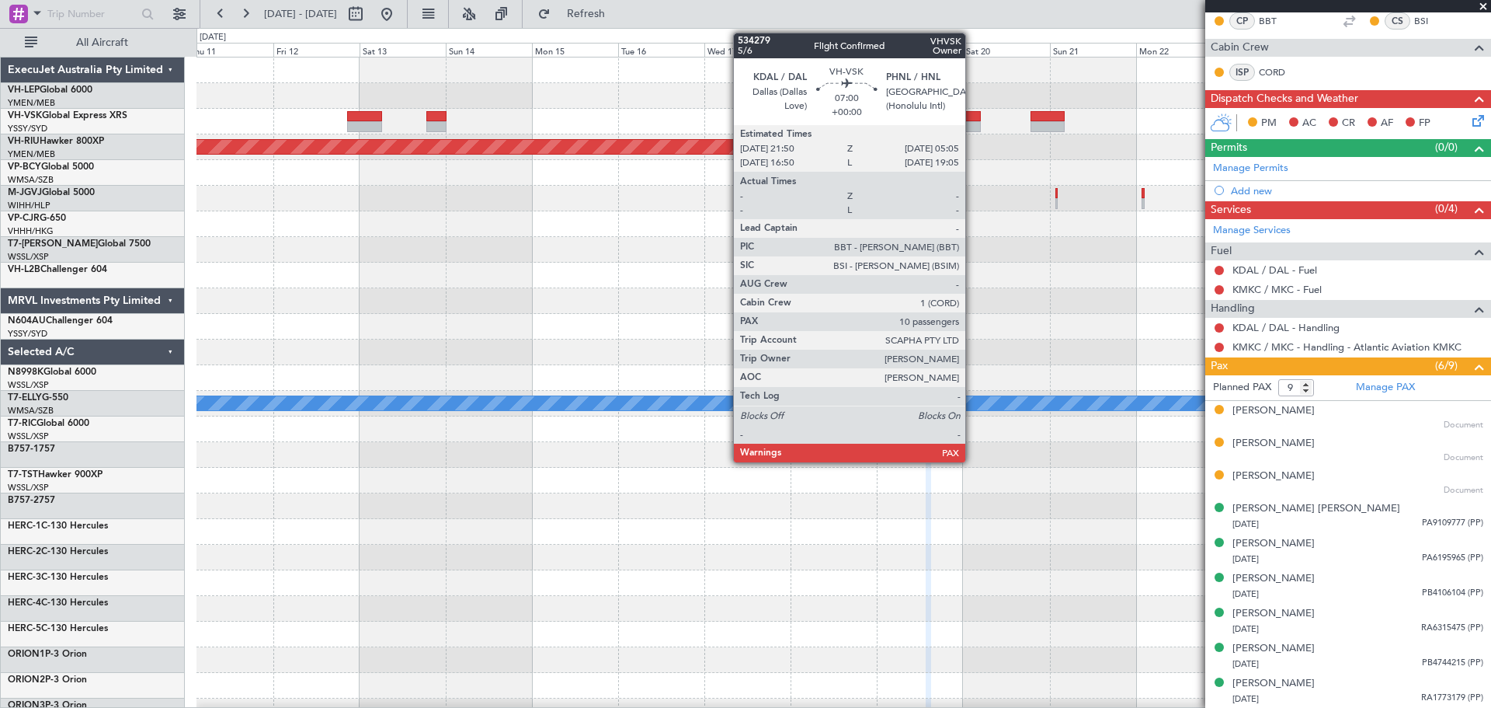
click at [972, 118] on div at bounding box center [968, 116] width 26 height 11
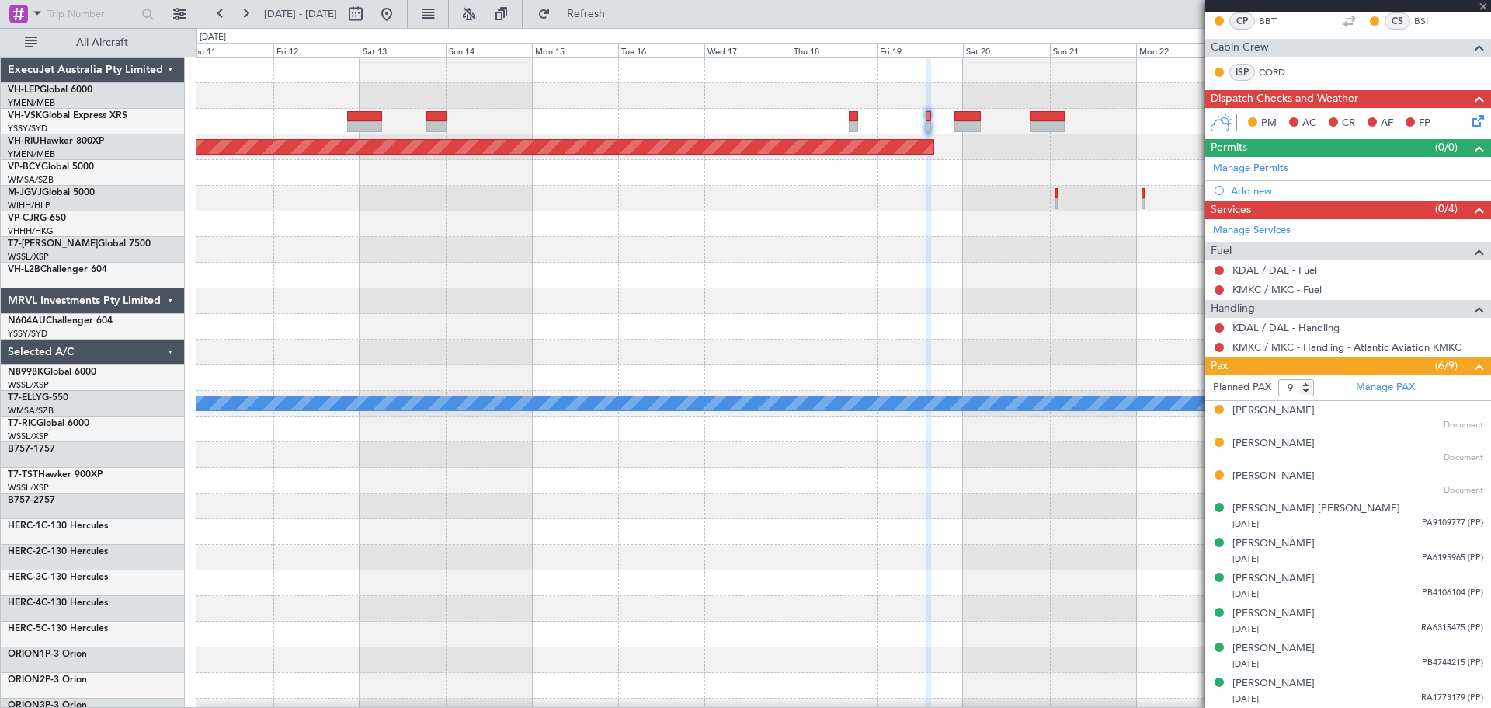
click at [972, 118] on div at bounding box center [968, 116] width 26 height 11
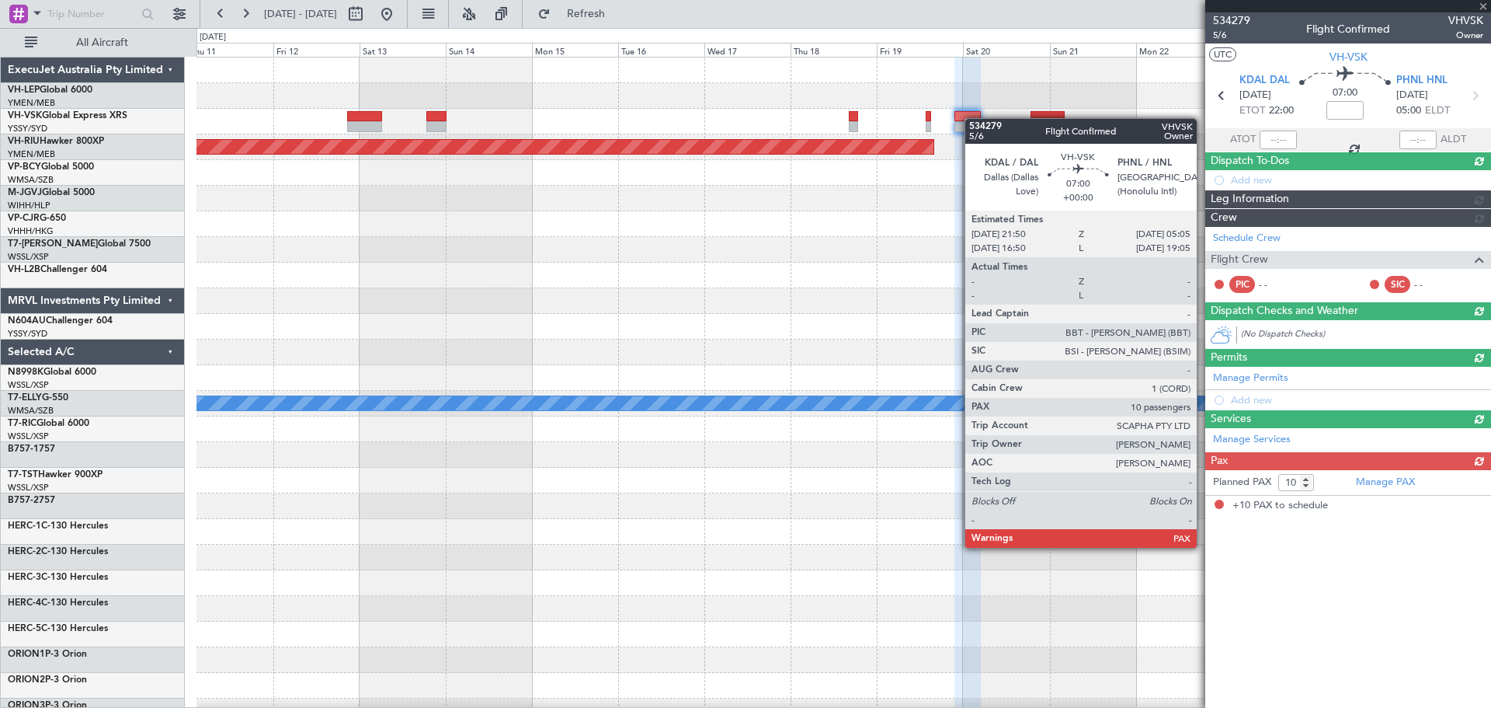
click at [972, 118] on div at bounding box center [968, 116] width 26 height 11
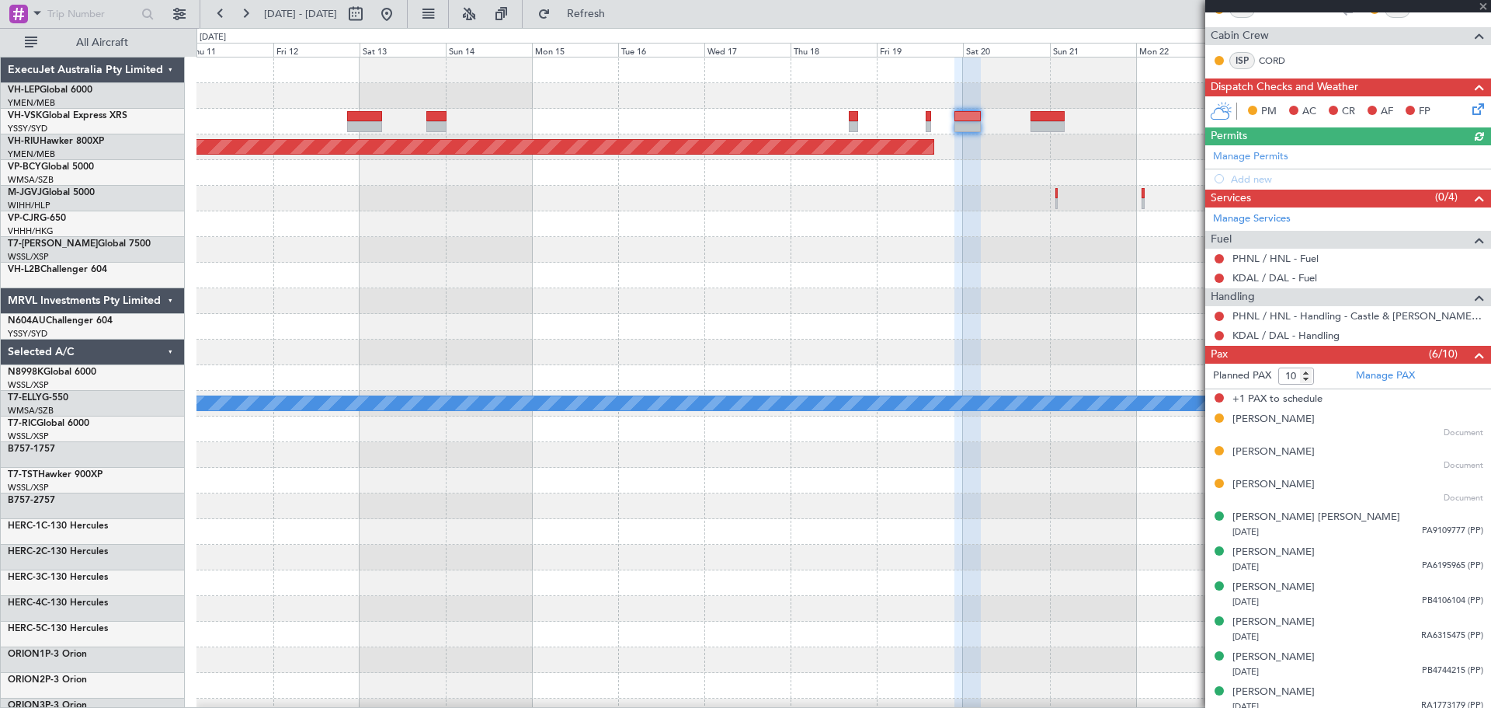
scroll to position [303, 0]
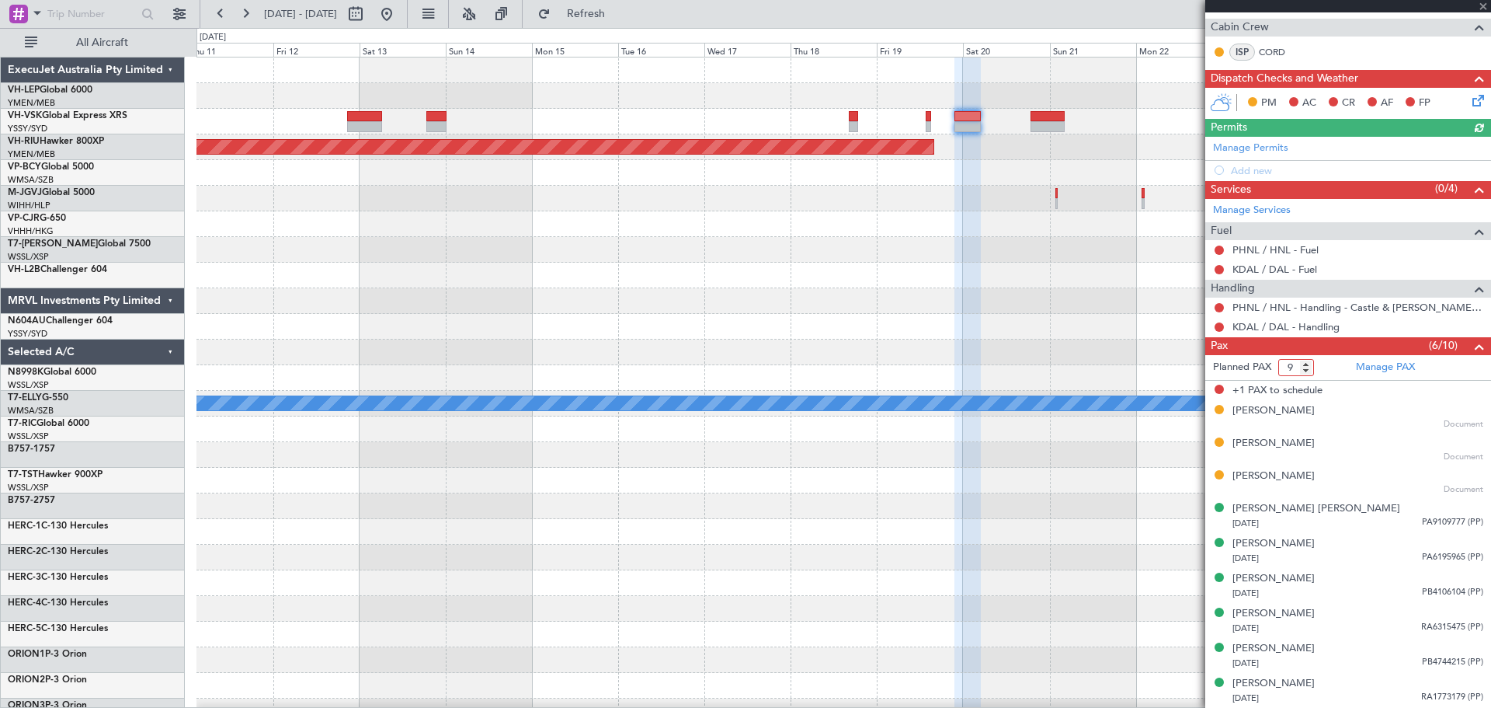
type input "9"
click at [1306, 371] on input "9" at bounding box center [1296, 367] width 36 height 17
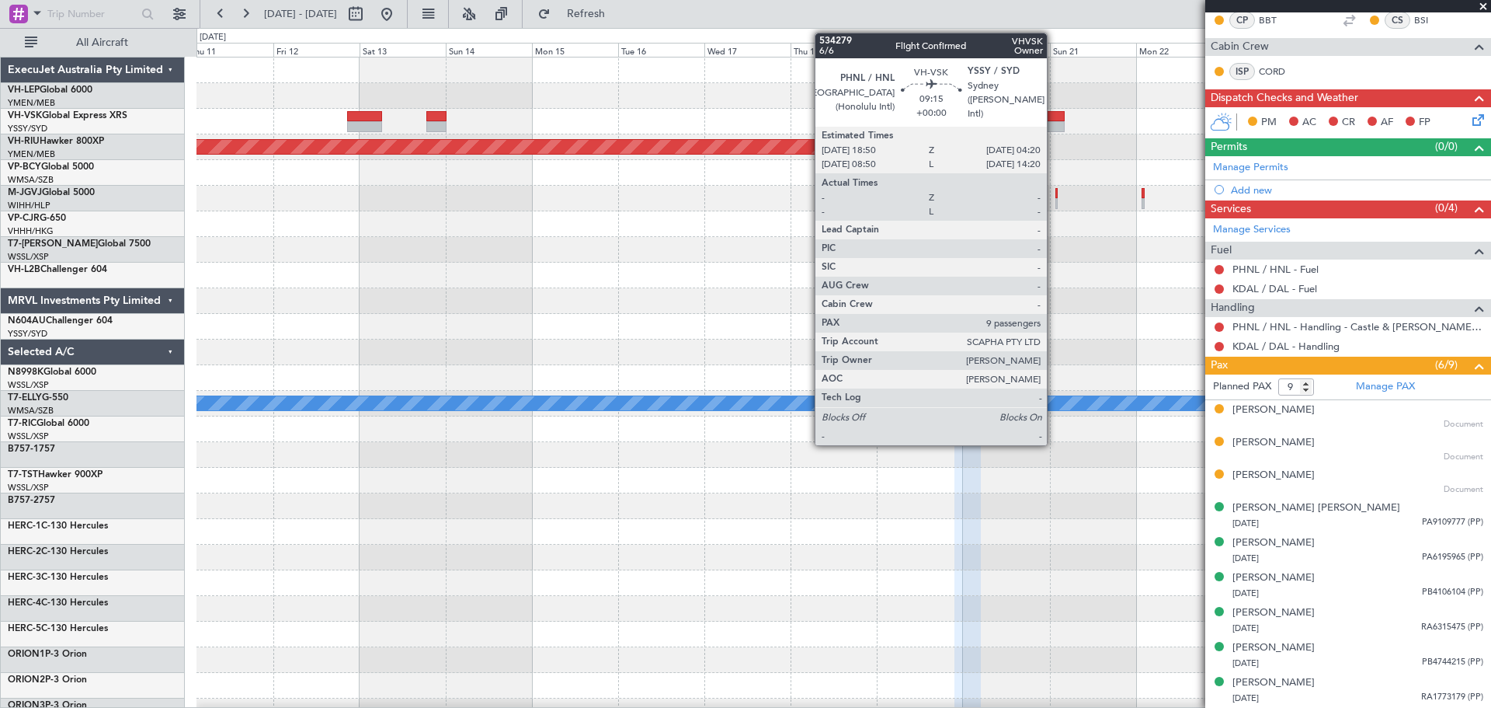
scroll to position [283, 0]
click at [1054, 120] on div at bounding box center [1048, 116] width 34 height 11
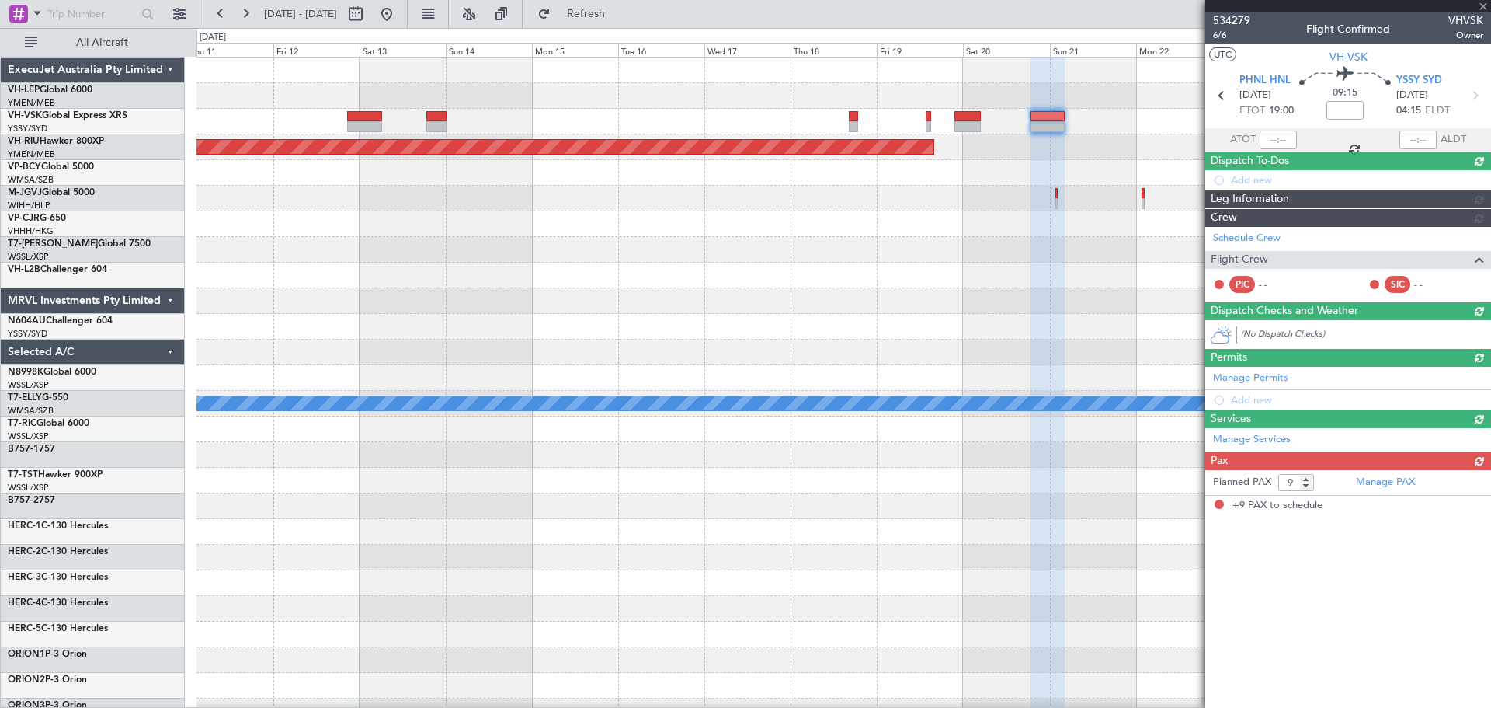
scroll to position [0, 0]
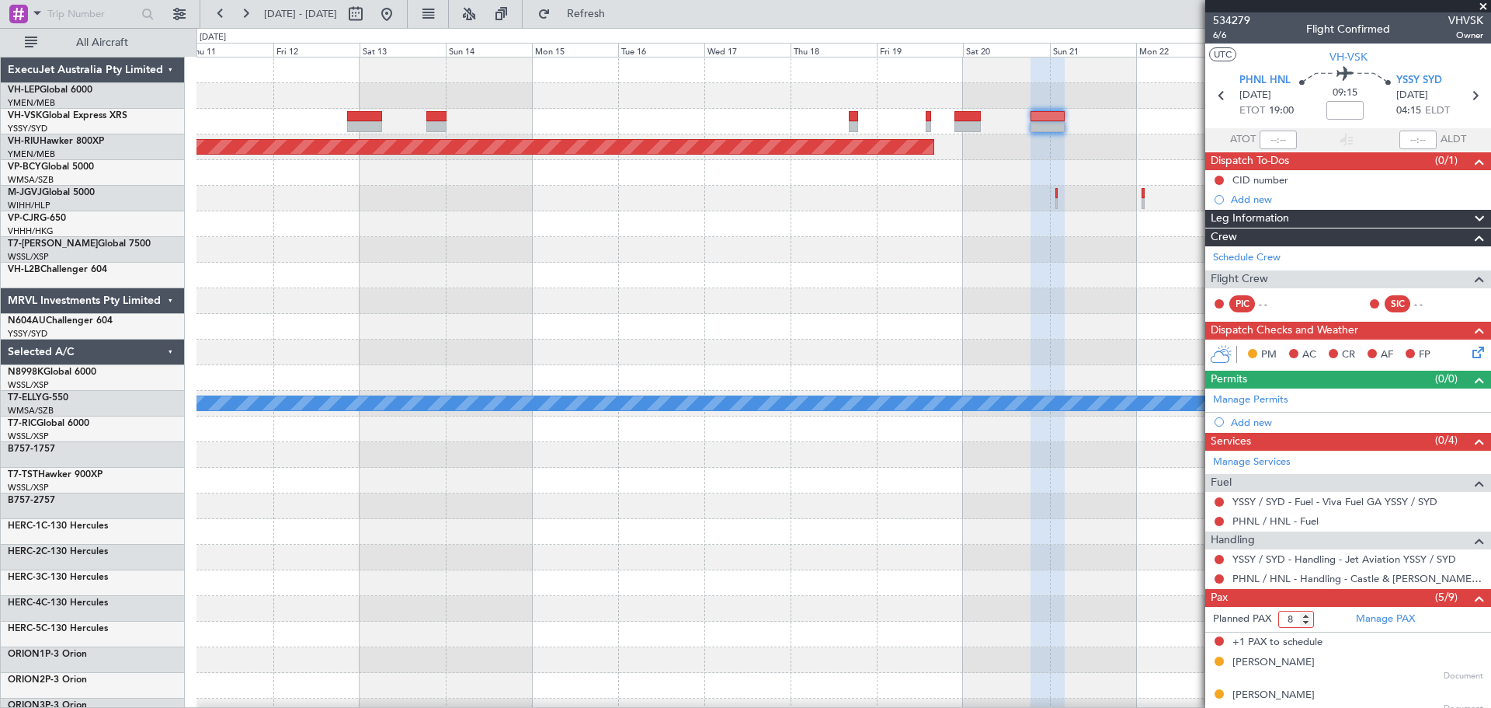
type input "8"
click at [1305, 620] on input "8" at bounding box center [1296, 618] width 36 height 17
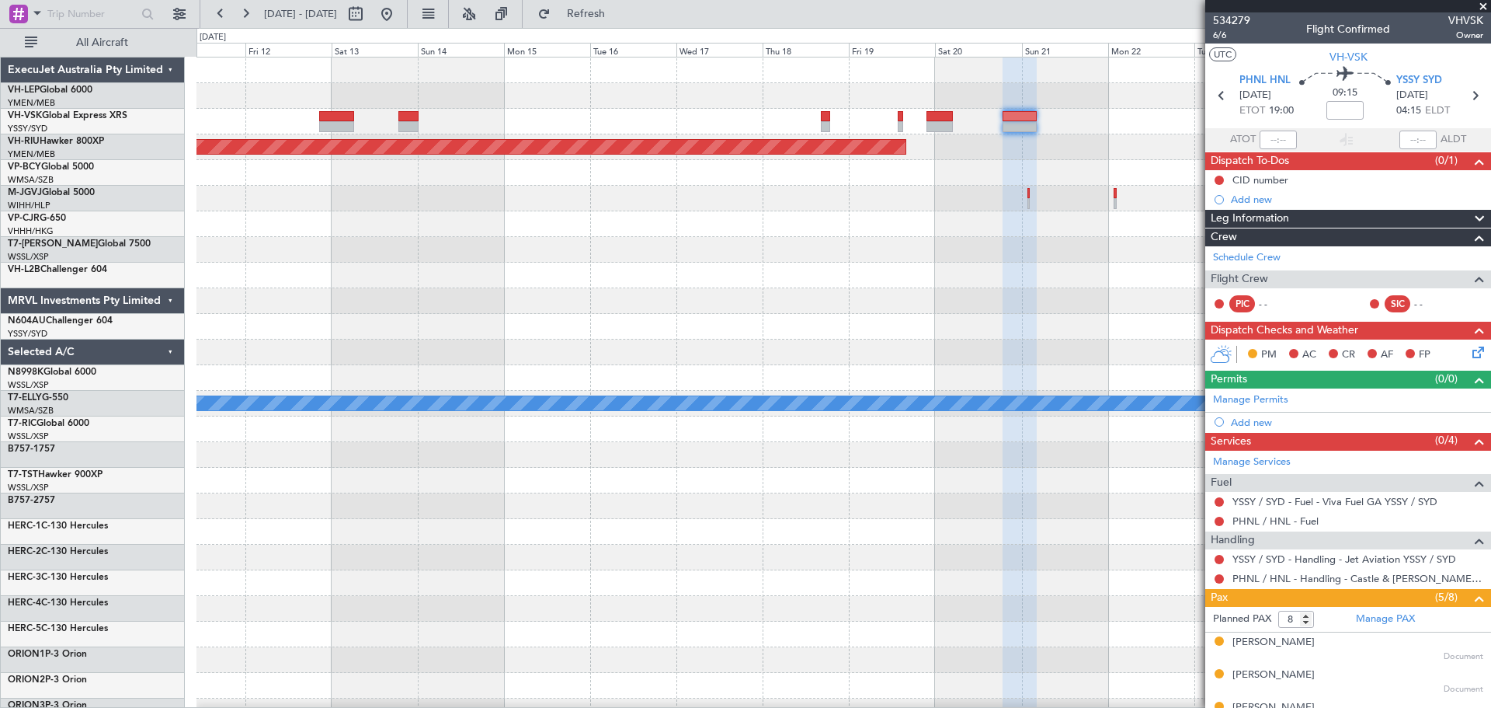
click at [598, 348] on div "Planned Maint [GEOGRAPHIC_DATA] ([GEOGRAPHIC_DATA]) Planned Maint [GEOGRAPHIC_D…" at bounding box center [843, 480] width 1294 height 846
